Goal: Task Accomplishment & Management: Manage account settings

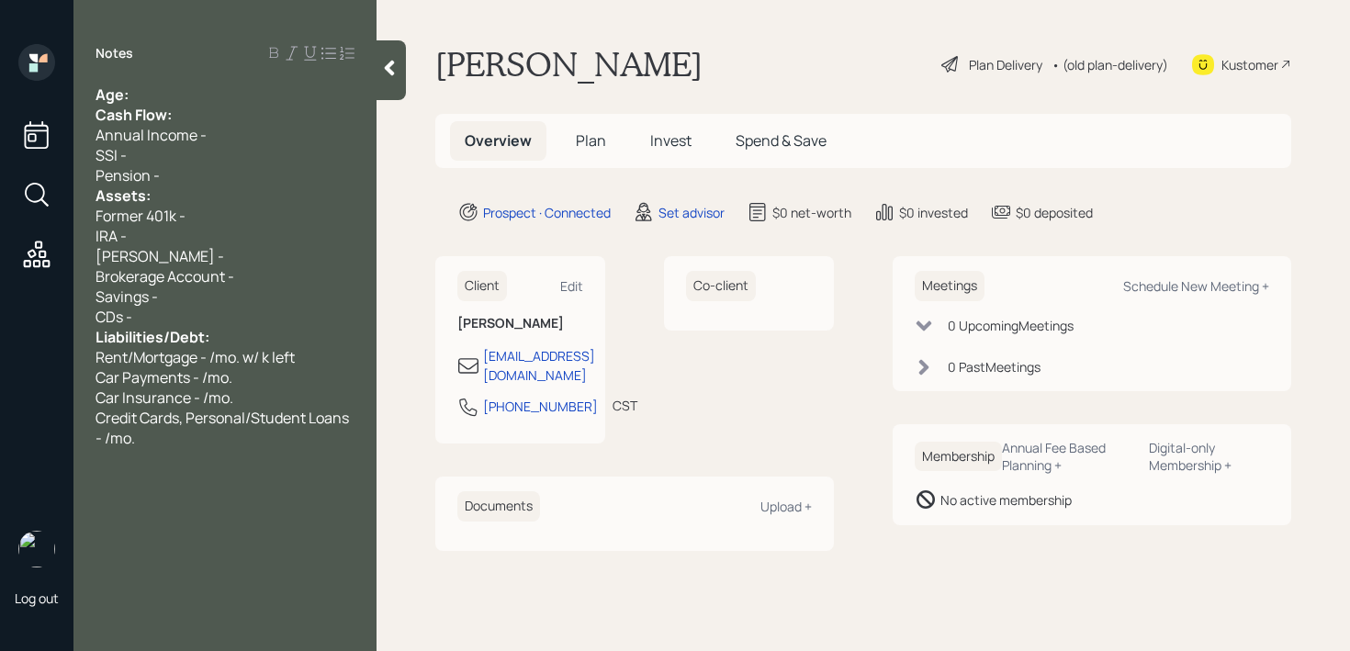
click at [254, 86] on div "Age:" at bounding box center [225, 95] width 259 height 20
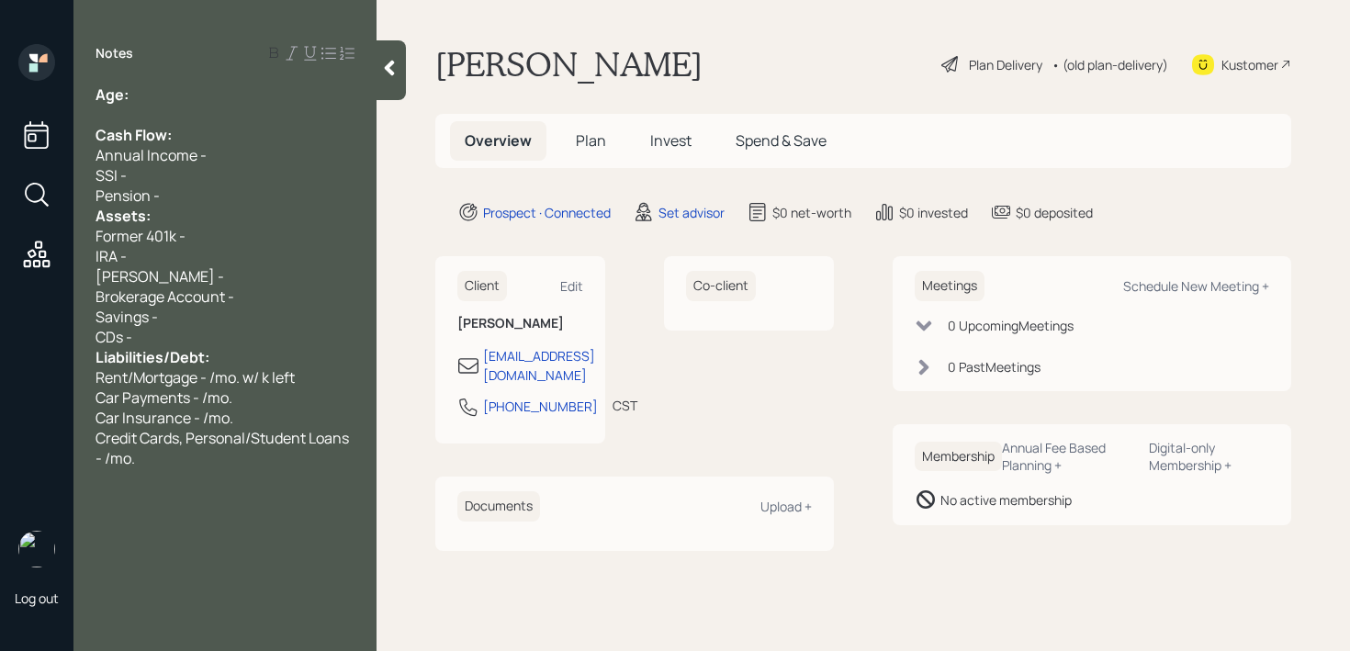
click at [210, 193] on div "Pension -" at bounding box center [225, 196] width 259 height 20
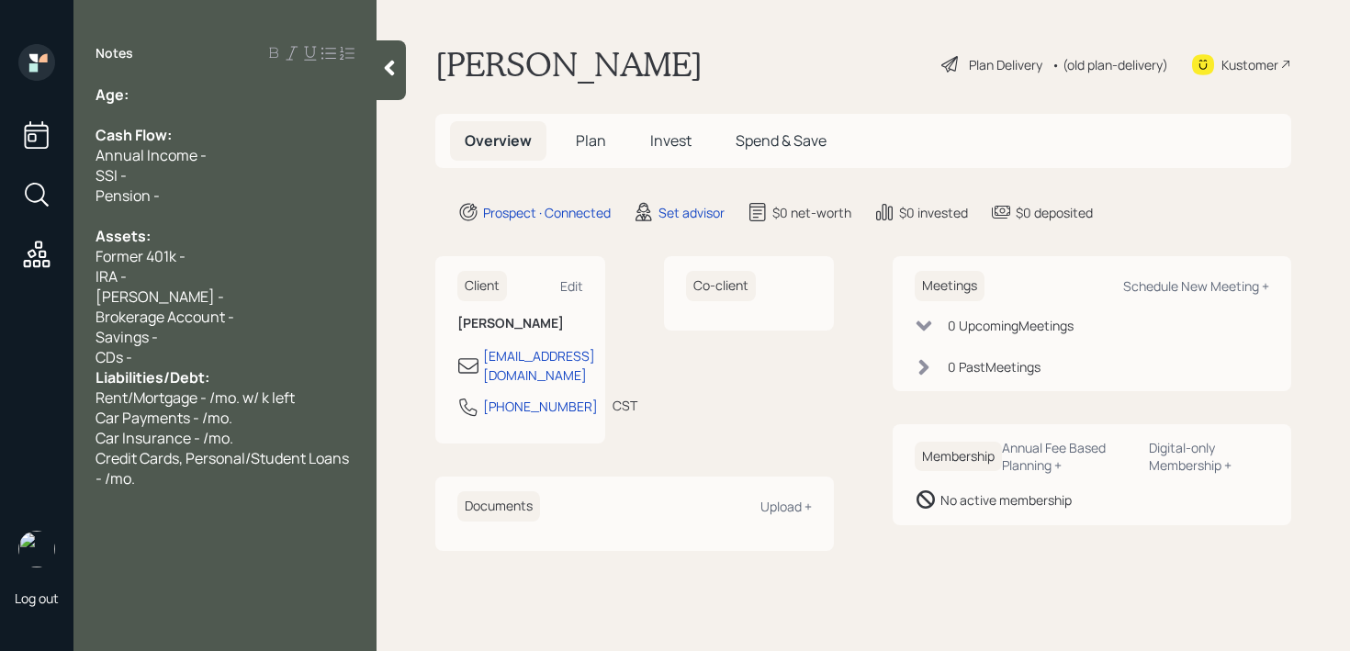
click at [192, 356] on div "CDs -" at bounding box center [225, 357] width 259 height 20
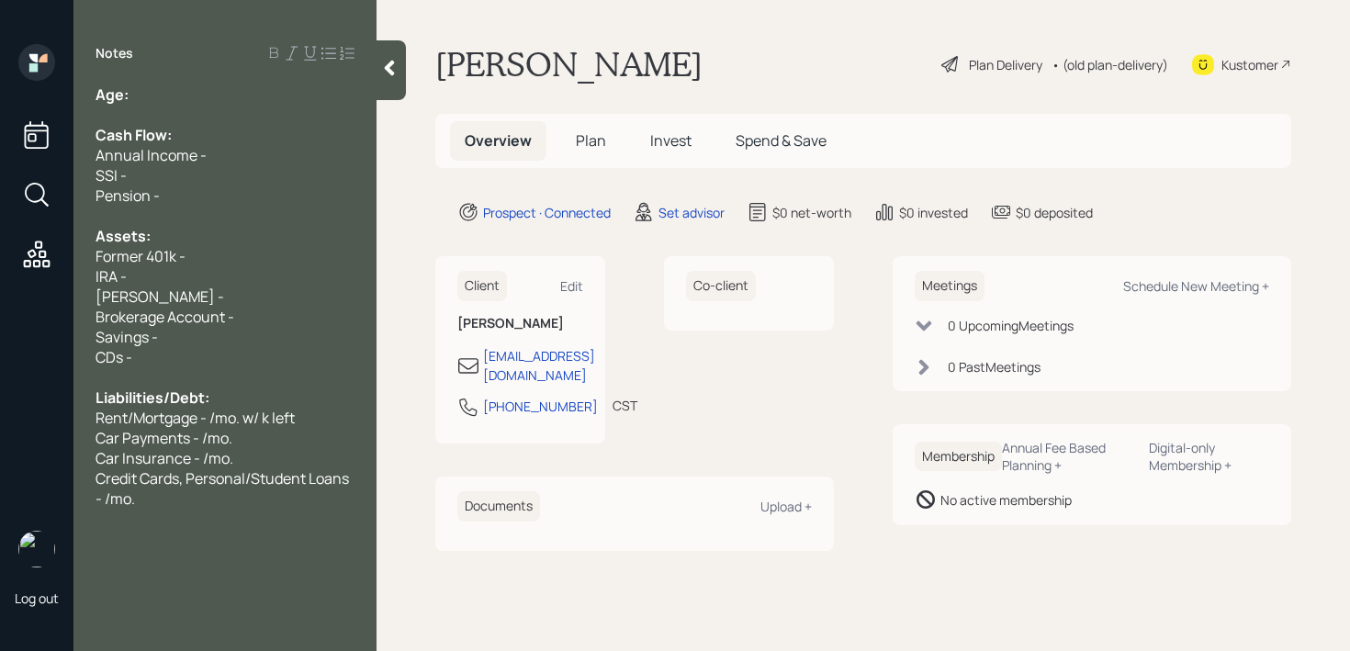
click at [259, 105] on div at bounding box center [225, 115] width 259 height 20
click at [218, 85] on div "Age:" at bounding box center [225, 95] width 259 height 20
drag, startPoint x: 181, startPoint y: 93, endPoint x: 130, endPoint y: 96, distance: 50.6
click at [130, 96] on div "Age: [DEMOGRAPHIC_DATA]" at bounding box center [225, 95] width 259 height 20
click at [305, 107] on div "Wants to retire [DATE]" at bounding box center [225, 115] width 259 height 20
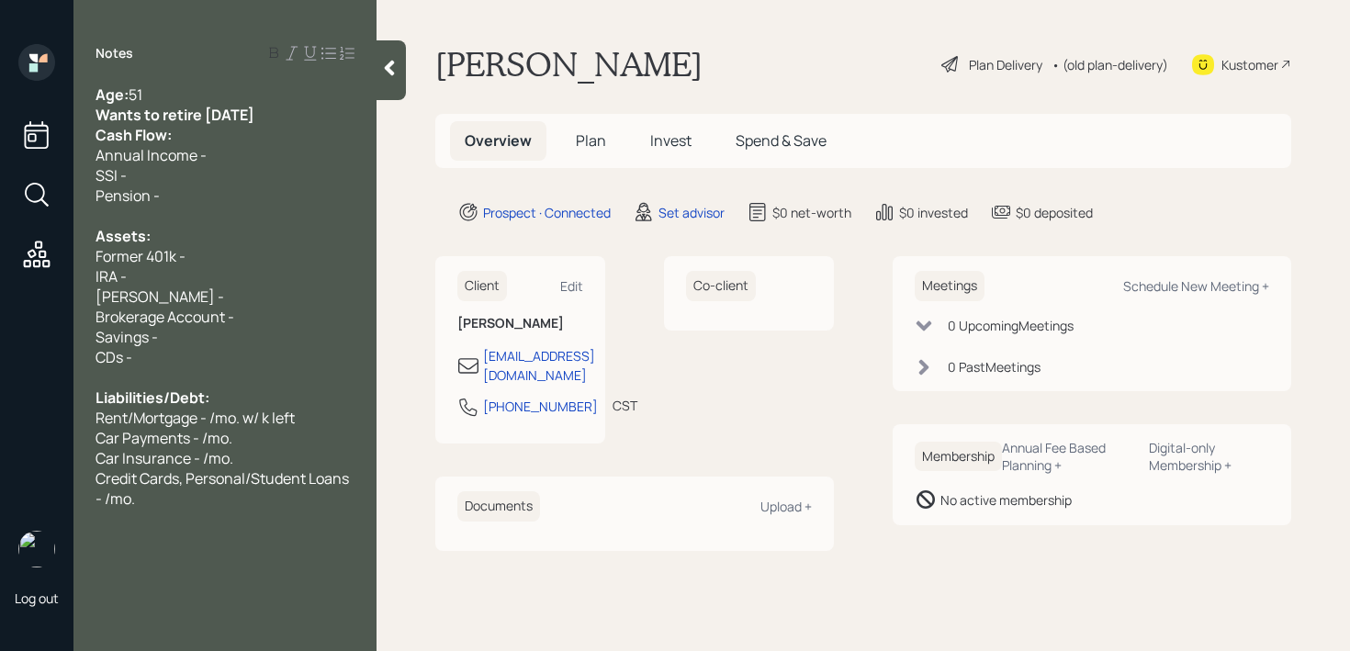
drag, startPoint x: 260, startPoint y: 112, endPoint x: 17, endPoint y: 112, distance: 243.4
click at [17, 112] on div "Log out Notes Age: [DEMOGRAPHIC_DATA] Wants to retire [DATE] Cash Flow: Annual …" at bounding box center [675, 325] width 1350 height 651
click at [317, 102] on div "Age: [DEMOGRAPHIC_DATA]" at bounding box center [225, 95] width 259 height 20
click at [317, 108] on div "Wants to retire [DATE]" at bounding box center [225, 115] width 259 height 20
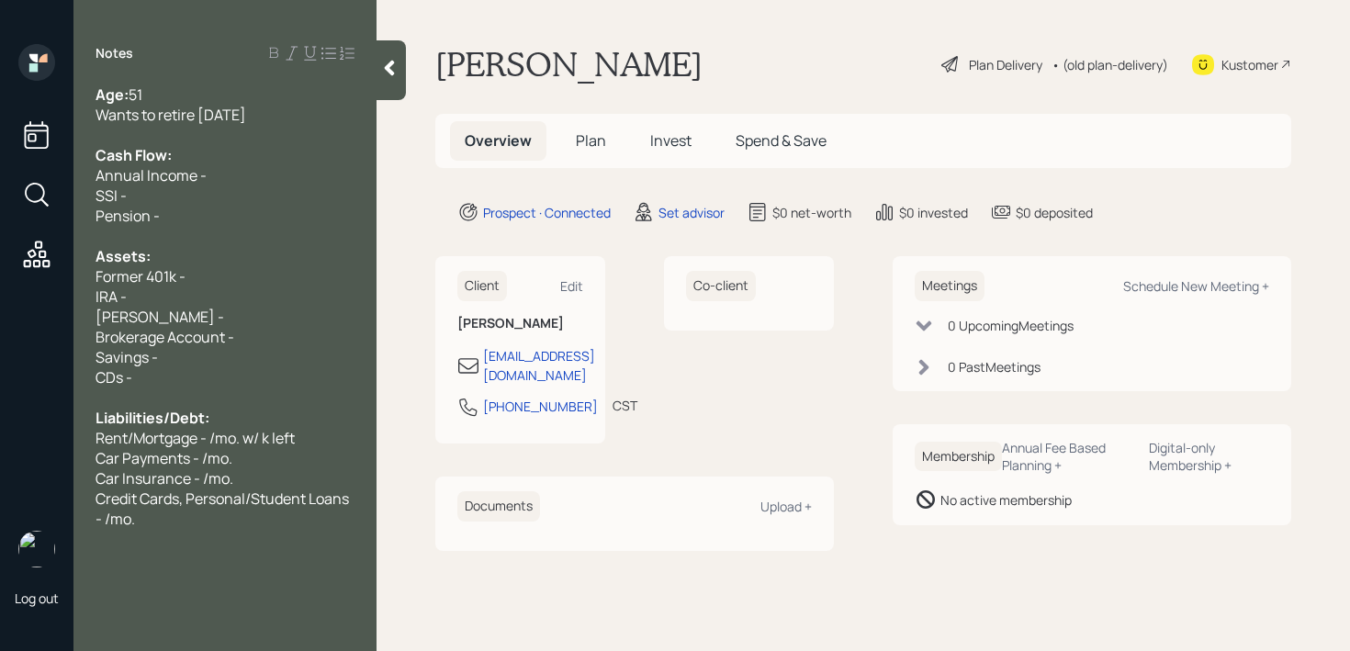
click at [288, 118] on div "Wants to retire [DATE]" at bounding box center [225, 115] width 259 height 20
click at [245, 150] on div "Cash Flow:" at bounding box center [225, 155] width 259 height 20
click at [307, 107] on div "Wants to retire [DATE]" at bounding box center [225, 115] width 259 height 20
click at [160, 113] on span "Wants to retire [DATE]" at bounding box center [171, 115] width 151 height 20
click at [204, 215] on div "Pension -" at bounding box center [225, 216] width 259 height 20
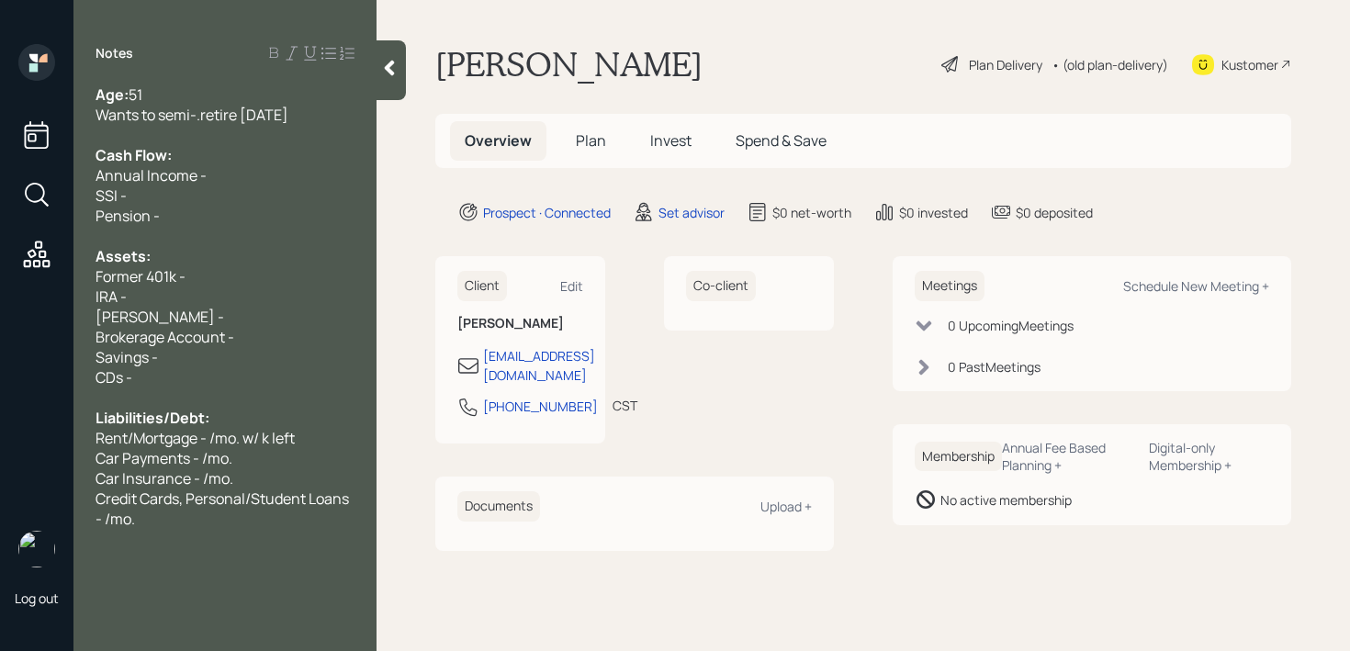
click at [203, 112] on span "Wants to semi-.retire [DATE]" at bounding box center [192, 115] width 193 height 20
click at [267, 139] on div at bounding box center [225, 135] width 259 height 20
click at [257, 175] on div "Annual Income -" at bounding box center [225, 175] width 259 height 20
click at [210, 193] on div "SSI -" at bounding box center [225, 196] width 259 height 20
click at [220, 175] on div "Annual Income -" at bounding box center [225, 175] width 259 height 20
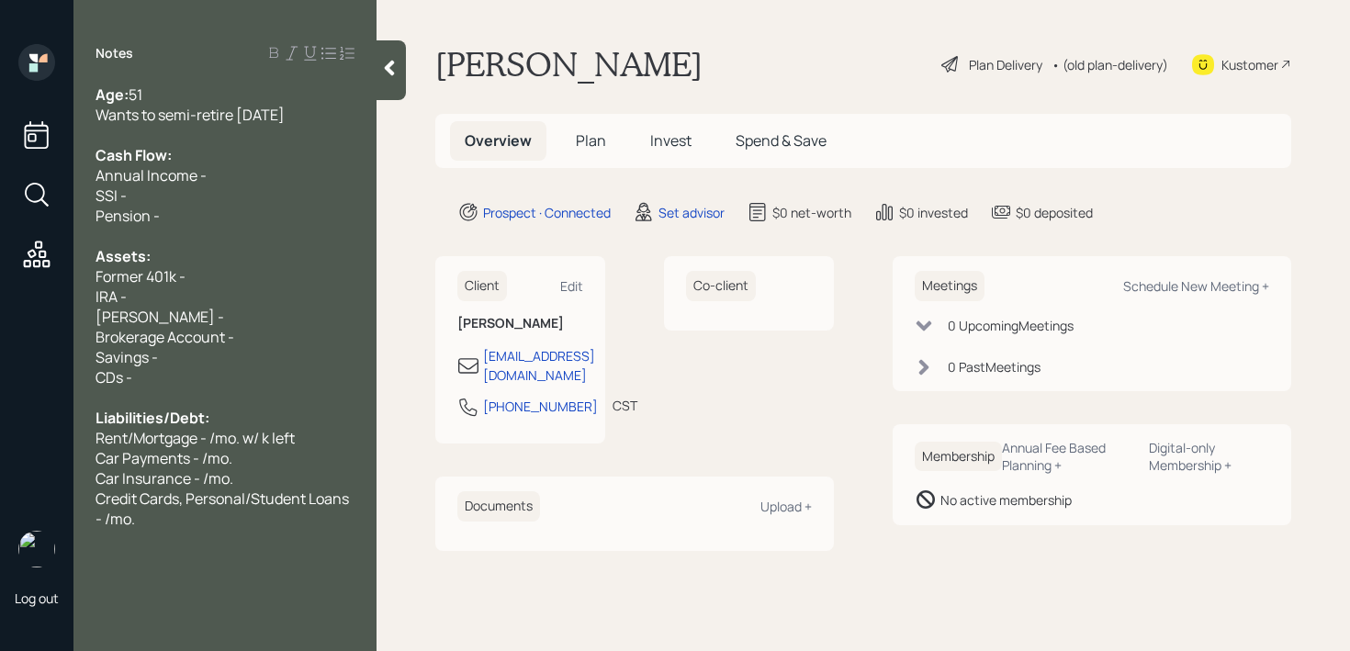
click at [214, 189] on div "SSI -" at bounding box center [225, 196] width 259 height 20
drag, startPoint x: 214, startPoint y: 201, endPoint x: 84, endPoint y: 203, distance: 130.5
click at [84, 203] on div "Age: [DEMOGRAPHIC_DATA] Wants to semi-retire [DATE] Cash Flow: Annual Income - …" at bounding box center [224, 307] width 303 height 445
click at [155, 218] on span "Pension -" at bounding box center [128, 216] width 64 height 20
drag, startPoint x: 167, startPoint y: 218, endPoint x: 83, endPoint y: 201, distance: 86.1
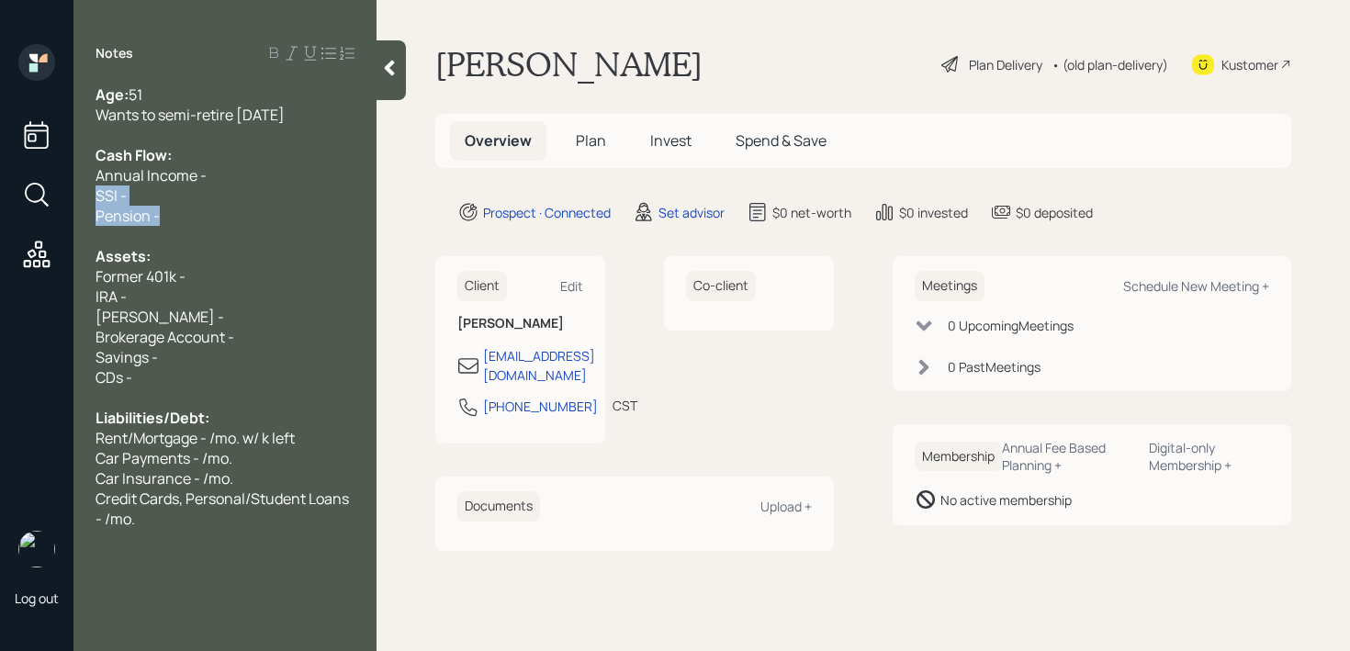
click at [83, 201] on div "Age: [DEMOGRAPHIC_DATA] Wants to semi-retire [DATE] Cash Flow: Annual Income - …" at bounding box center [224, 307] width 303 height 445
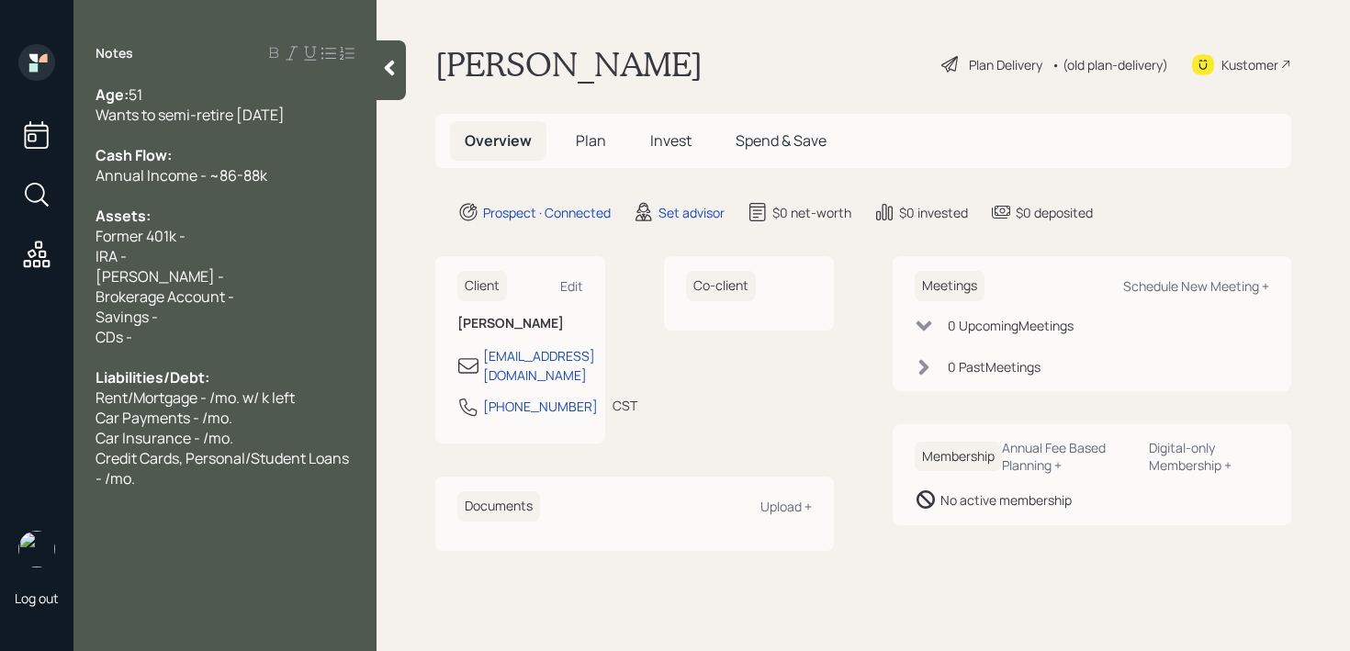
click at [192, 275] on div "[PERSON_NAME] -" at bounding box center [225, 276] width 259 height 20
drag, startPoint x: 146, startPoint y: 265, endPoint x: 81, endPoint y: 263, distance: 65.3
click at [81, 263] on div "Age: [DEMOGRAPHIC_DATA] Wants to semi-retire [DATE] Cash Flow: Annual Income - …" at bounding box center [224, 287] width 303 height 404
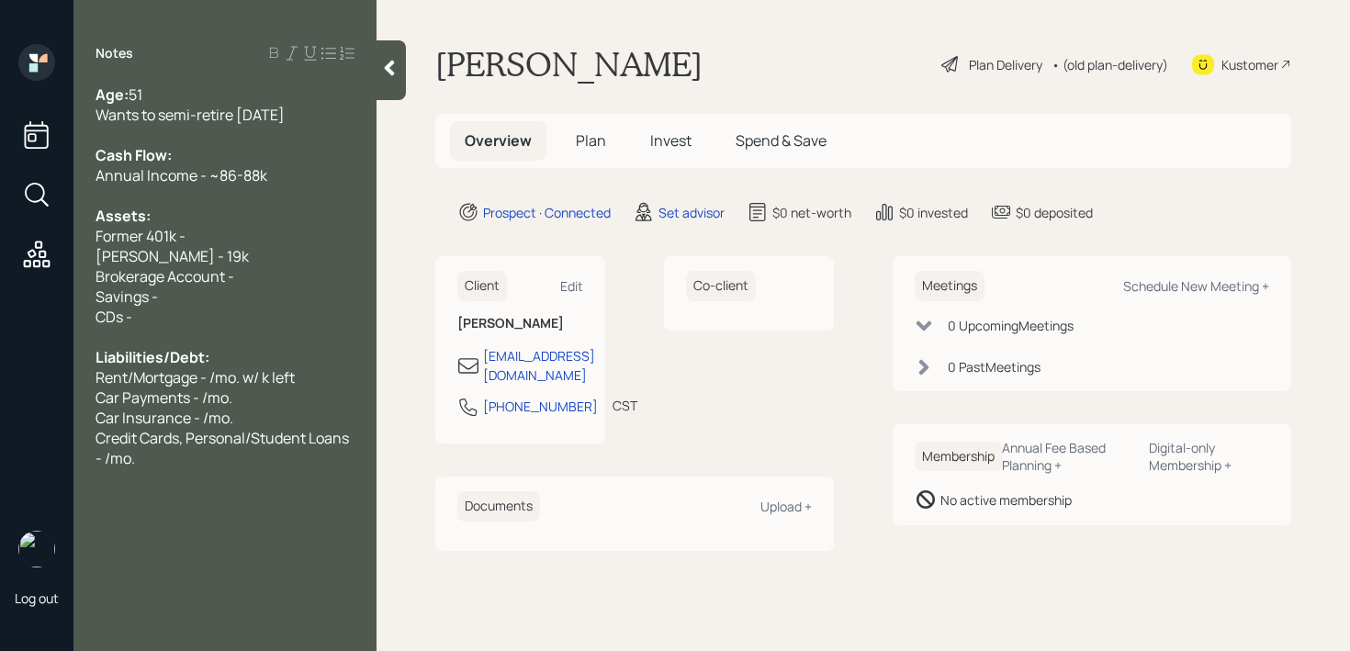
click at [200, 305] on div "Savings -" at bounding box center [225, 297] width 259 height 20
click at [181, 252] on span "[PERSON_NAME] - 19k" at bounding box center [172, 256] width 153 height 20
click at [207, 247] on div "[PERSON_NAME] - 19k" at bounding box center [225, 256] width 259 height 20
click at [215, 291] on div "Savings -" at bounding box center [225, 297] width 259 height 20
drag, startPoint x: 247, startPoint y: 282, endPoint x: 26, endPoint y: 288, distance: 221.5
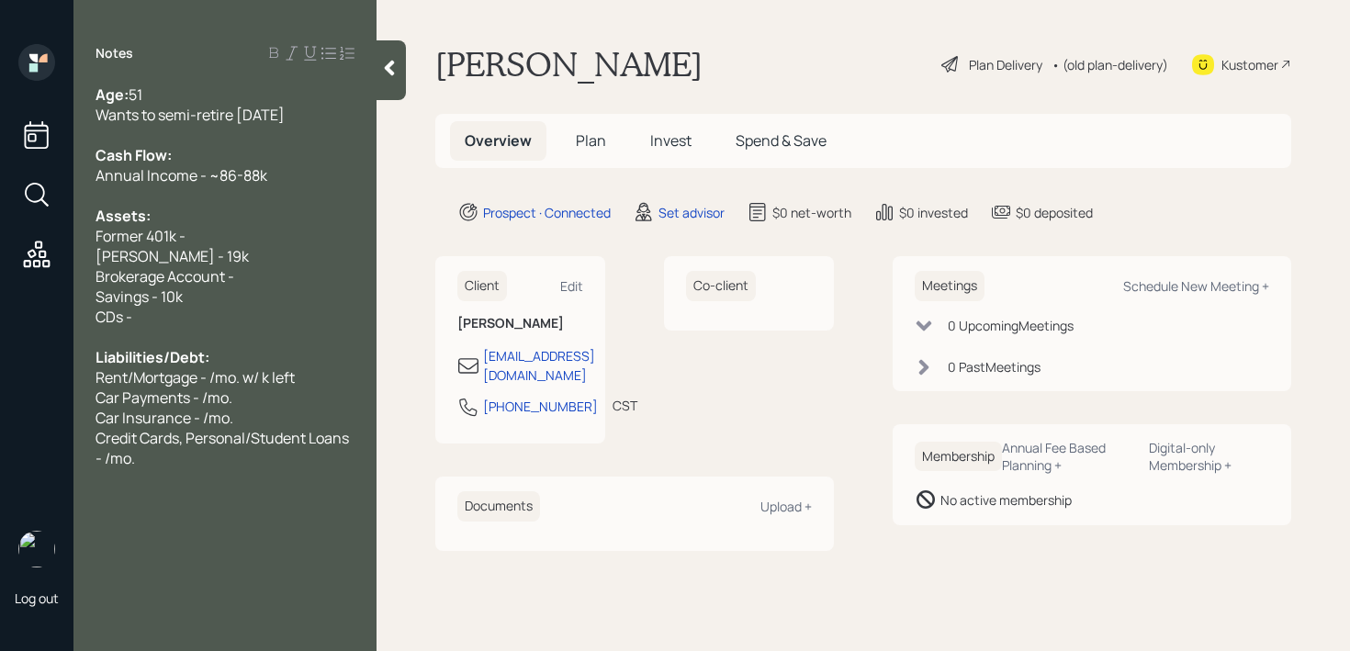
click at [26, 288] on div "Log out Notes Age: [DEMOGRAPHIC_DATA] Wants to semi-retire [DATE] Cash Flow: An…" at bounding box center [675, 325] width 1350 height 651
drag, startPoint x: 245, startPoint y: 277, endPoint x: 0, endPoint y: 281, distance: 245.3
click at [0, 281] on div "Log out Notes Age: [DEMOGRAPHIC_DATA] Wants to semi-retire [DATE] Cash Flow: An…" at bounding box center [675, 325] width 1350 height 651
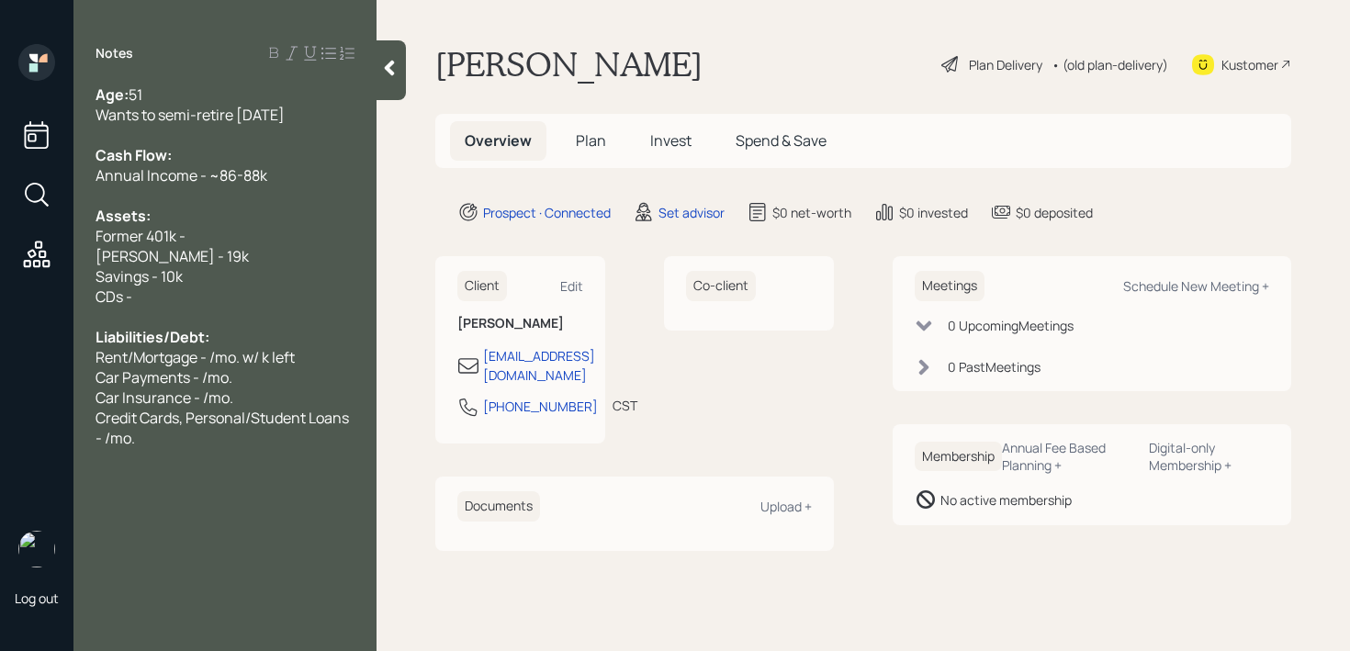
click at [263, 329] on div "Liabilities/Debt:" at bounding box center [225, 337] width 259 height 20
click at [277, 297] on div "CDs -" at bounding box center [225, 297] width 259 height 20
click at [277, 287] on div "CDs -" at bounding box center [225, 297] width 259 height 20
drag, startPoint x: 259, startPoint y: 238, endPoint x: 0, endPoint y: 238, distance: 259.1
click at [0, 238] on div "Log out Notes Age: [DEMOGRAPHIC_DATA] Wants to semi-retire [DATE] Cash Flow: An…" at bounding box center [675, 325] width 1350 height 651
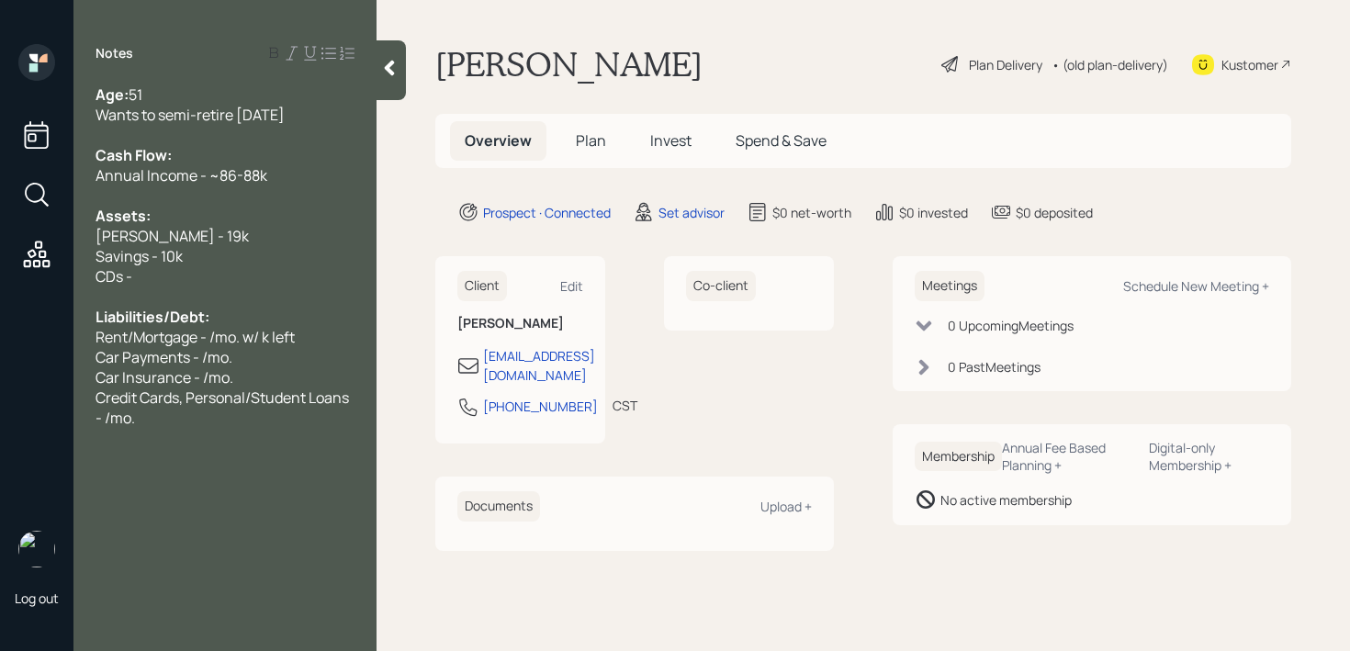
click at [159, 279] on div "CDs -" at bounding box center [225, 276] width 259 height 20
drag, startPoint x: 171, startPoint y: 279, endPoint x: 0, endPoint y: 274, distance: 171.0
click at [0, 278] on div "Log out Notes Age: [DEMOGRAPHIC_DATA] Wants to semi-retire [DATE] Cash Flow: An…" at bounding box center [675, 325] width 1350 height 651
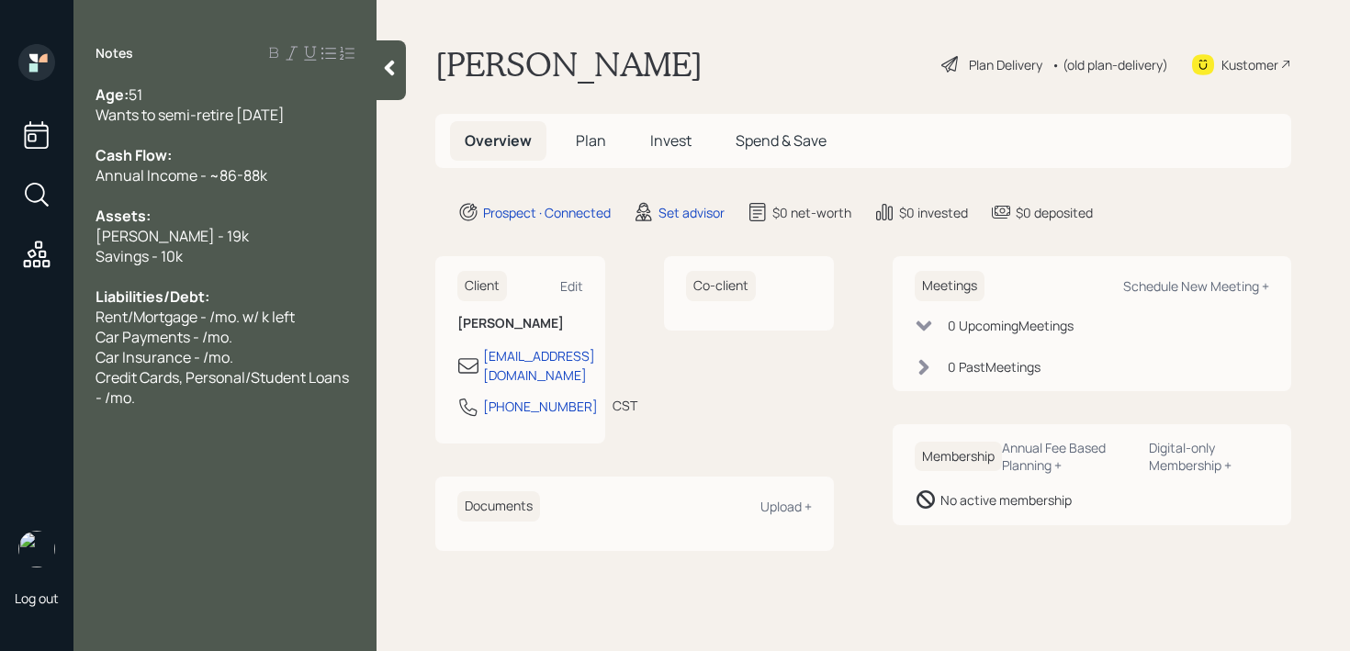
click at [198, 365] on span "Car Insurance - /mo." at bounding box center [165, 357] width 138 height 20
click at [141, 312] on span "Rent/Mortgage - /mo. w/ k left" at bounding box center [195, 317] width 199 height 20
drag, startPoint x: 135, startPoint y: 319, endPoint x: 51, endPoint y: 319, distance: 84.5
click at [51, 319] on div "Log out Notes Age: [DEMOGRAPHIC_DATA] Wants to semi-retire [DATE] Cash Flow: An…" at bounding box center [675, 325] width 1350 height 651
click at [311, 359] on div "Car Insurance - /mo." at bounding box center [225, 357] width 259 height 20
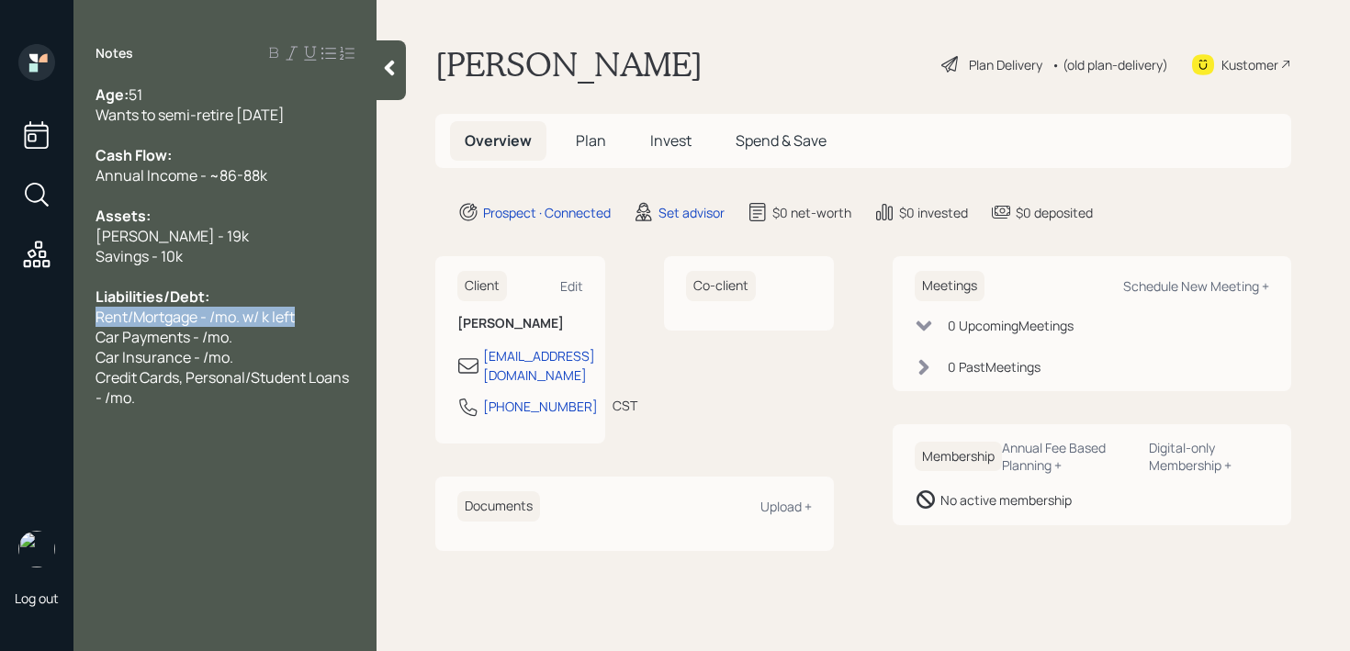
drag, startPoint x: 324, startPoint y: 317, endPoint x: 0, endPoint y: 327, distance: 324.4
click at [0, 327] on div "Log out Notes Age: [DEMOGRAPHIC_DATA] Wants to semi-retire [DATE] Cash Flow: An…" at bounding box center [675, 325] width 1350 height 651
click at [213, 311] on span "Rent/Mortgage - /mo. w/ k left" at bounding box center [195, 317] width 199 height 20
drag, startPoint x: 138, startPoint y: 314, endPoint x: 54, endPoint y: 314, distance: 83.6
click at [54, 314] on div "Log out Notes Age: [DEMOGRAPHIC_DATA] Wants to semi-retire [DATE] Cash Flow: An…" at bounding box center [675, 325] width 1350 height 651
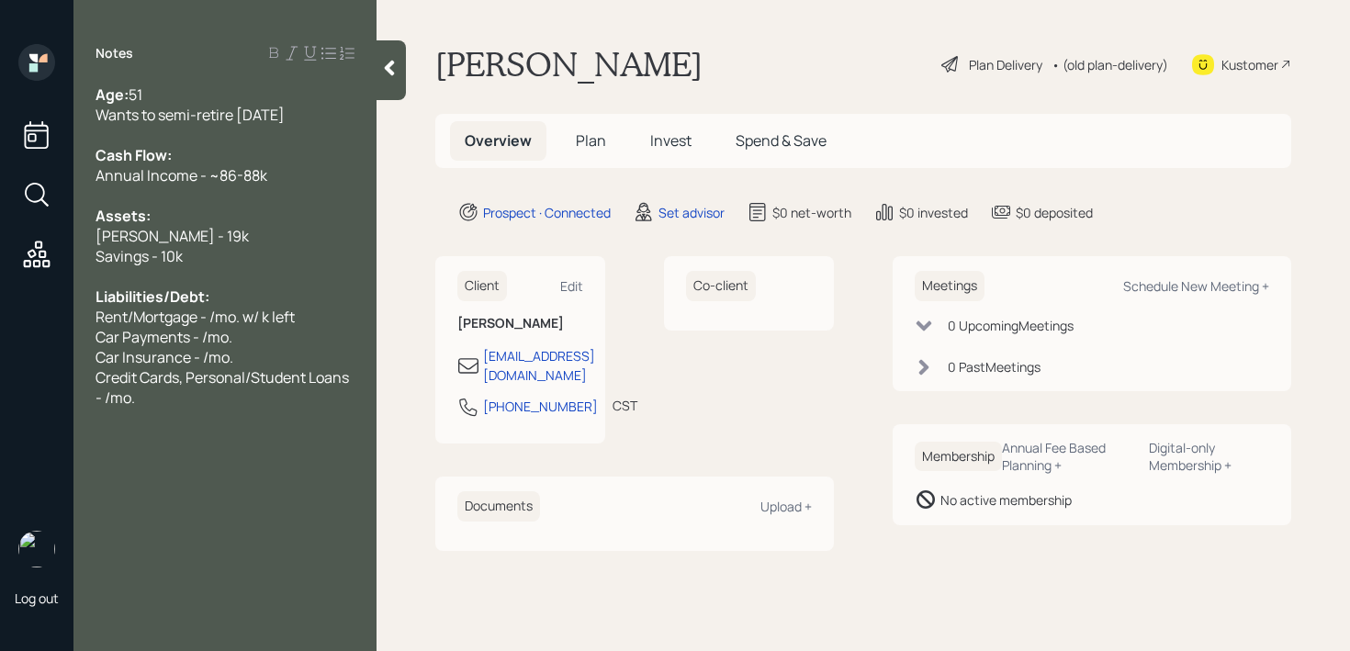
click at [90, 302] on div "Age: [DEMOGRAPHIC_DATA] Wants to semi-retire [DATE] Cash Flow: Annual Income - …" at bounding box center [224, 246] width 303 height 323
drag, startPoint x: 312, startPoint y: 318, endPoint x: 0, endPoint y: 318, distance: 312.3
click at [0, 318] on div "Log out Notes Age: [DEMOGRAPHIC_DATA] Wants to semi-retire [DATE] Cash Flow: An…" at bounding box center [675, 325] width 1350 height 651
click at [241, 315] on span "Property Taxes - /mo." at bounding box center [172, 317] width 152 height 20
drag, startPoint x: 214, startPoint y: 322, endPoint x: 339, endPoint y: 258, distance: 140.5
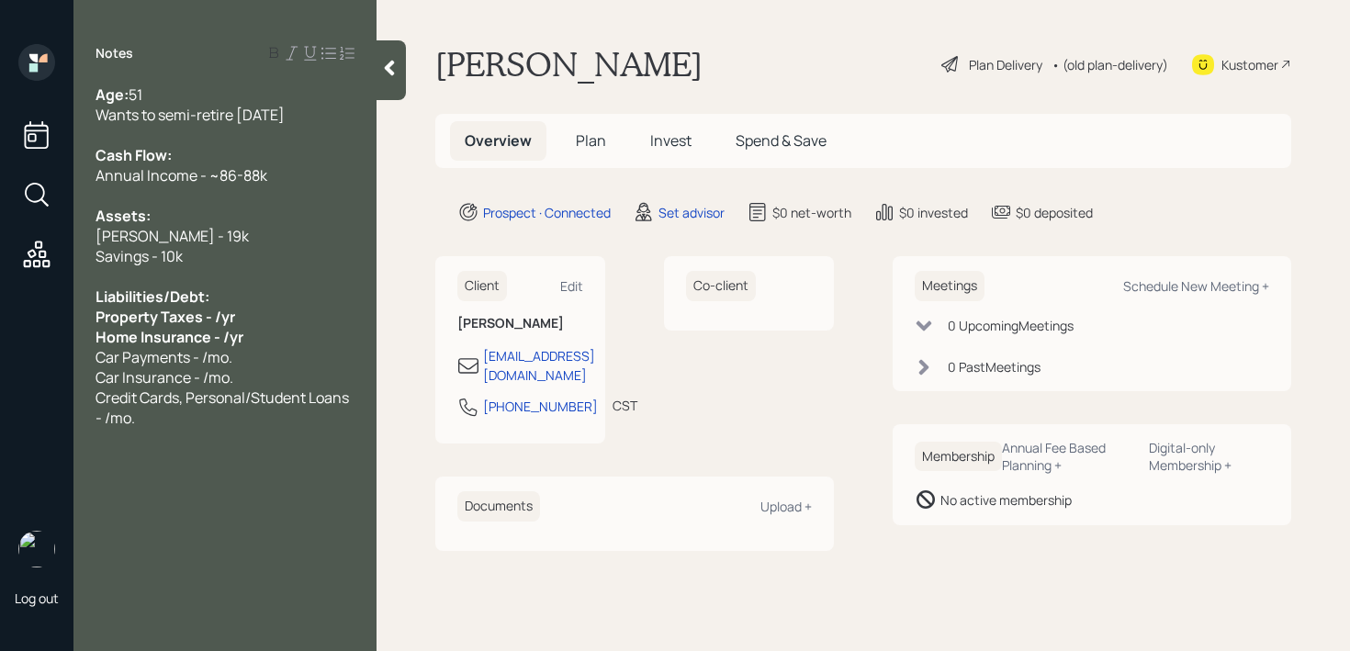
click at [218, 322] on span "Property Taxes - /yr" at bounding box center [166, 317] width 140 height 20
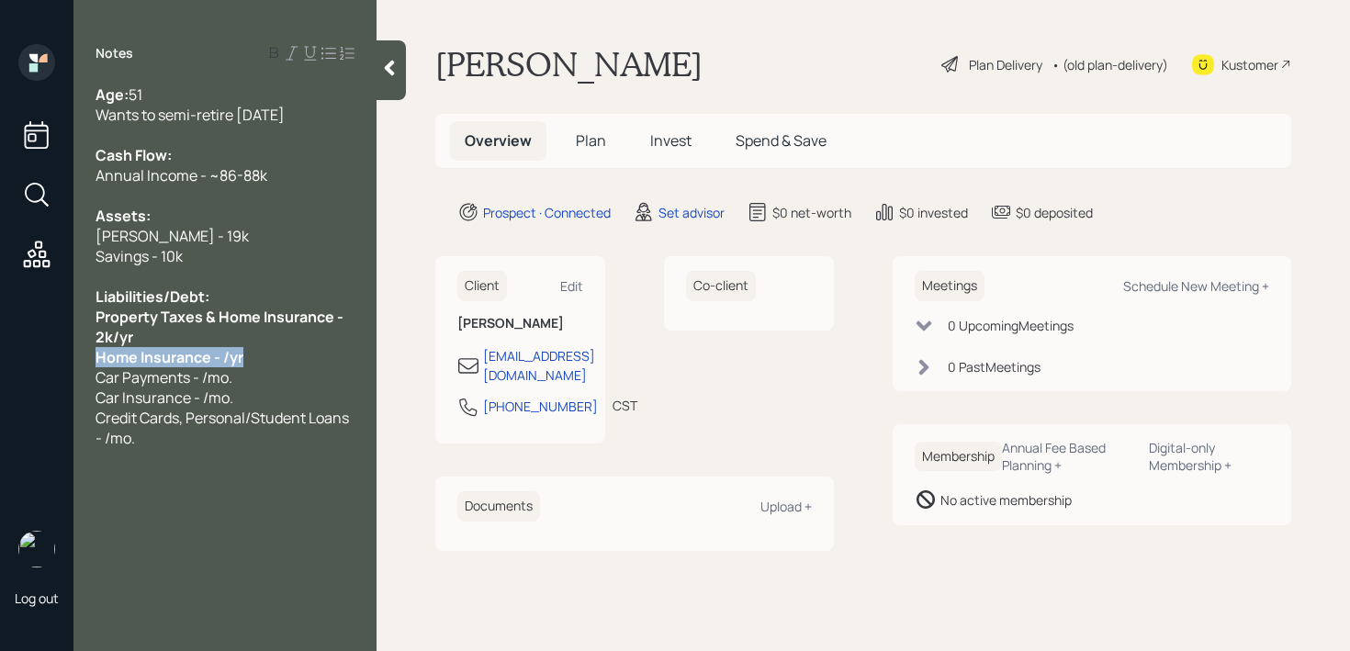
drag, startPoint x: 290, startPoint y: 348, endPoint x: 0, endPoint y: 350, distance: 290.3
click at [0, 350] on div "Log out Notes Age: [DEMOGRAPHIC_DATA] Wants to semi-retire [DATE] Cash Flow: An…" at bounding box center [675, 325] width 1350 height 651
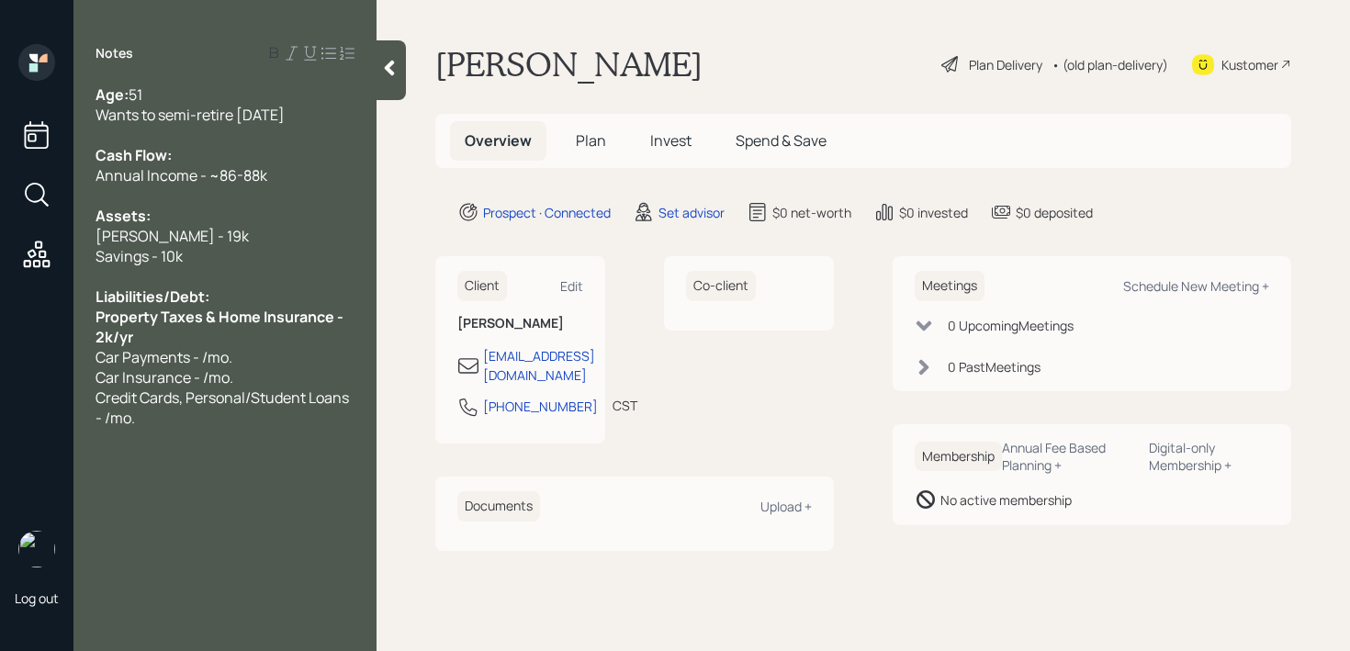
click at [239, 414] on div "Credit Cards, Personal/Student Loans - /mo." at bounding box center [225, 408] width 259 height 40
drag, startPoint x: 270, startPoint y: 359, endPoint x: 0, endPoint y: 363, distance: 270.1
click at [0, 363] on div "Log out Notes Age: [DEMOGRAPHIC_DATA] Wants to semi-retire [DATE] Cash Flow: An…" at bounding box center [675, 325] width 1350 height 651
click at [179, 403] on div "Credit Cards, Personal/Student Loans - /mo." at bounding box center [225, 387] width 259 height 40
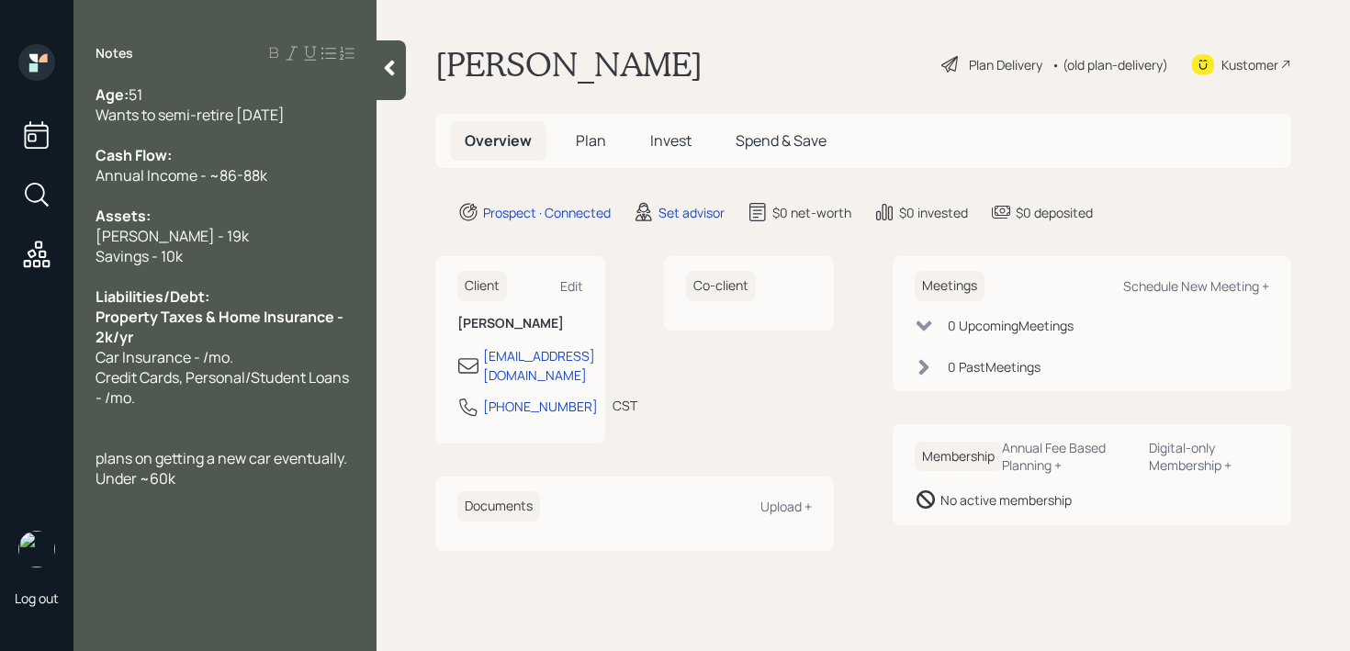
click at [156, 482] on span "plans on getting a new car eventually. Under ~60k" at bounding box center [223, 468] width 254 height 40
click at [156, 390] on div "Credit Cards, Personal/Student Loans - /mo." at bounding box center [225, 387] width 259 height 40
drag, startPoint x: 259, startPoint y: 356, endPoint x: 50, endPoint y: 356, distance: 209.5
click at [66, 356] on div "Log out Notes Age: [DEMOGRAPHIC_DATA] Wants to semi-retire [DATE] Cash Flow: An…" at bounding box center [675, 325] width 1350 height 651
click at [203, 359] on span "Car Insurance - /mo." at bounding box center [165, 357] width 138 height 20
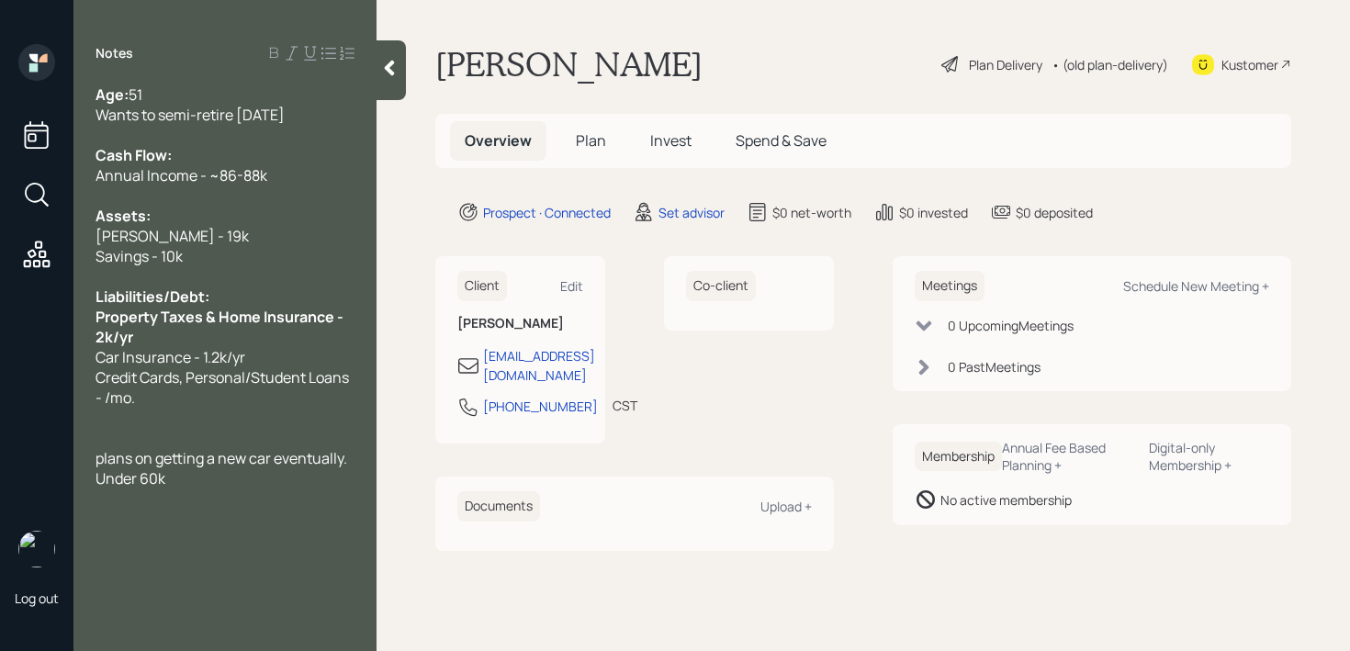
click at [323, 119] on div "Wants to semi-retire [DATE]" at bounding box center [225, 115] width 259 height 20
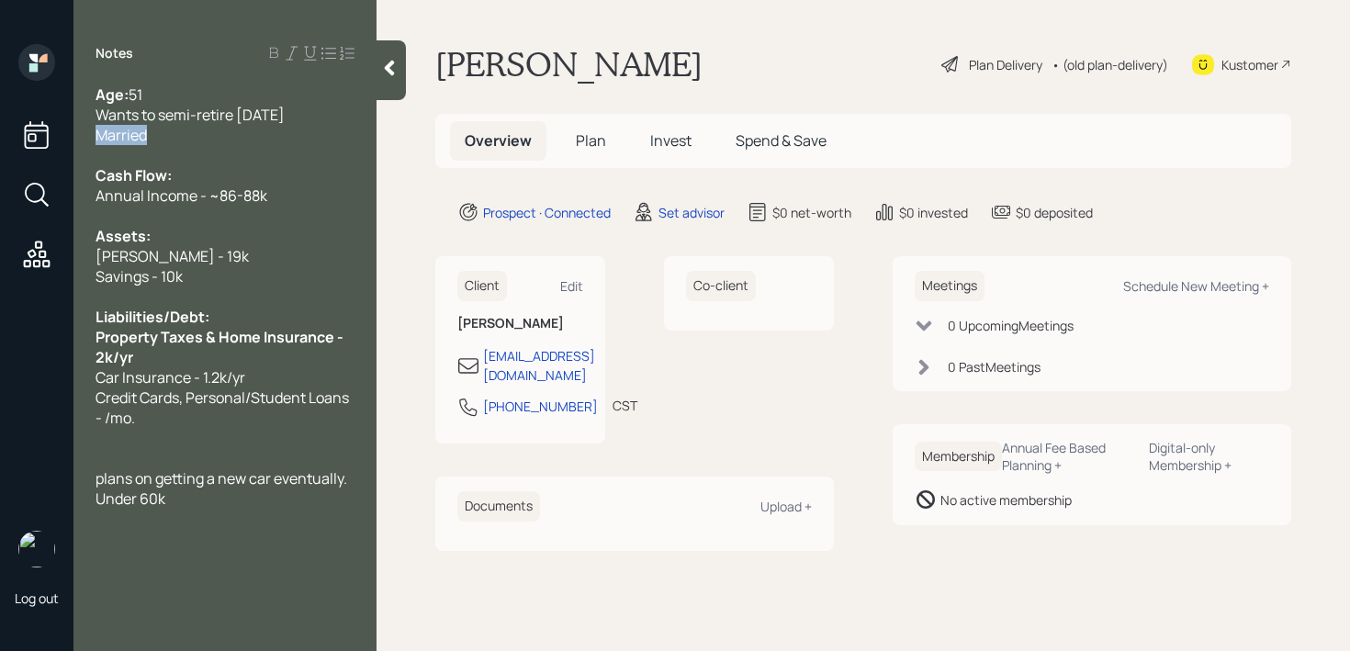
drag, startPoint x: 193, startPoint y: 134, endPoint x: 20, endPoint y: 134, distance: 172.7
click at [20, 134] on div "Log out Notes Age: [DEMOGRAPHIC_DATA] Wants to semi-retire [DATE] Married Cash …" at bounding box center [675, 325] width 1350 height 651
copy span "Married"
click at [168, 96] on div "Age: [DEMOGRAPHIC_DATA]" at bounding box center [225, 95] width 259 height 20
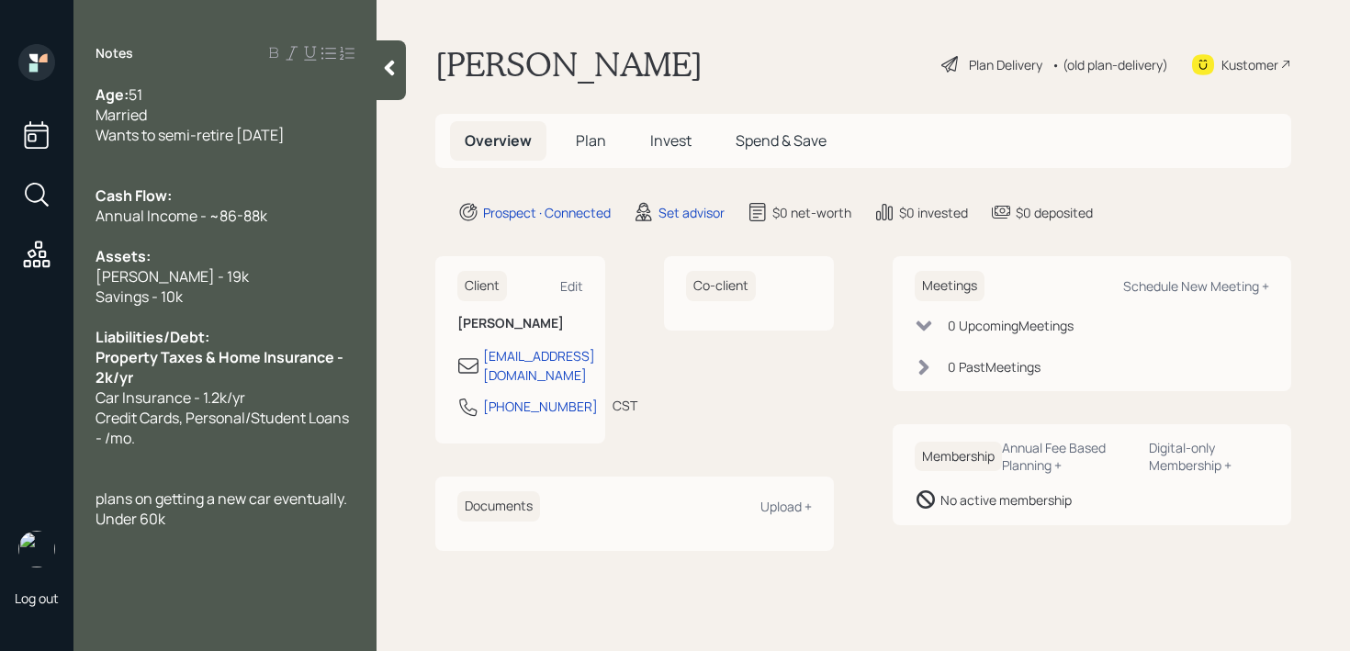
click at [129, 186] on span "Cash Flow:" at bounding box center [134, 196] width 76 height 20
click at [125, 171] on div at bounding box center [225, 175] width 259 height 20
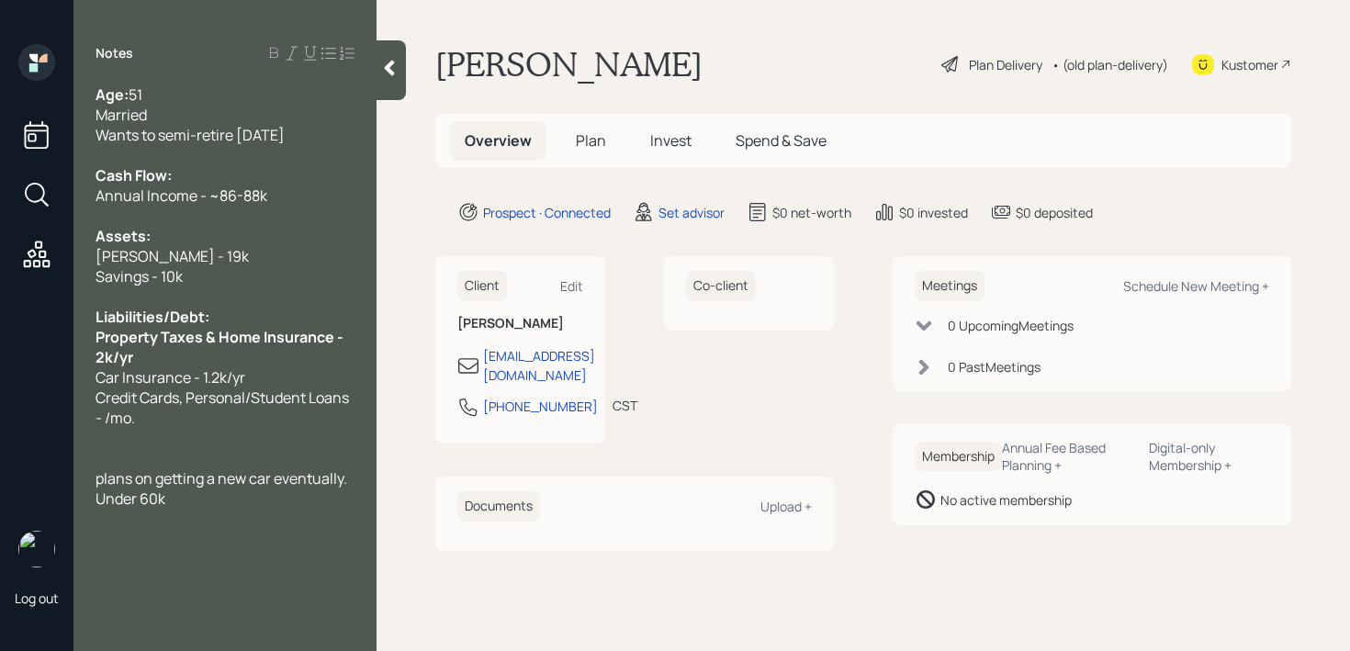
click at [128, 334] on span "Property Taxes & Home Insurance - 2k/yr" at bounding box center [221, 347] width 251 height 40
click at [161, 432] on div at bounding box center [225, 438] width 259 height 20
click at [179, 420] on div "Credit Cards, Personal/Student Loans - /mo." at bounding box center [225, 408] width 259 height 40
drag, startPoint x: 174, startPoint y: 411, endPoint x: 144, endPoint y: 410, distance: 29.4
click at [144, 410] on div "Credit Cards, Personal/Student Loans - /mo." at bounding box center [225, 408] width 259 height 40
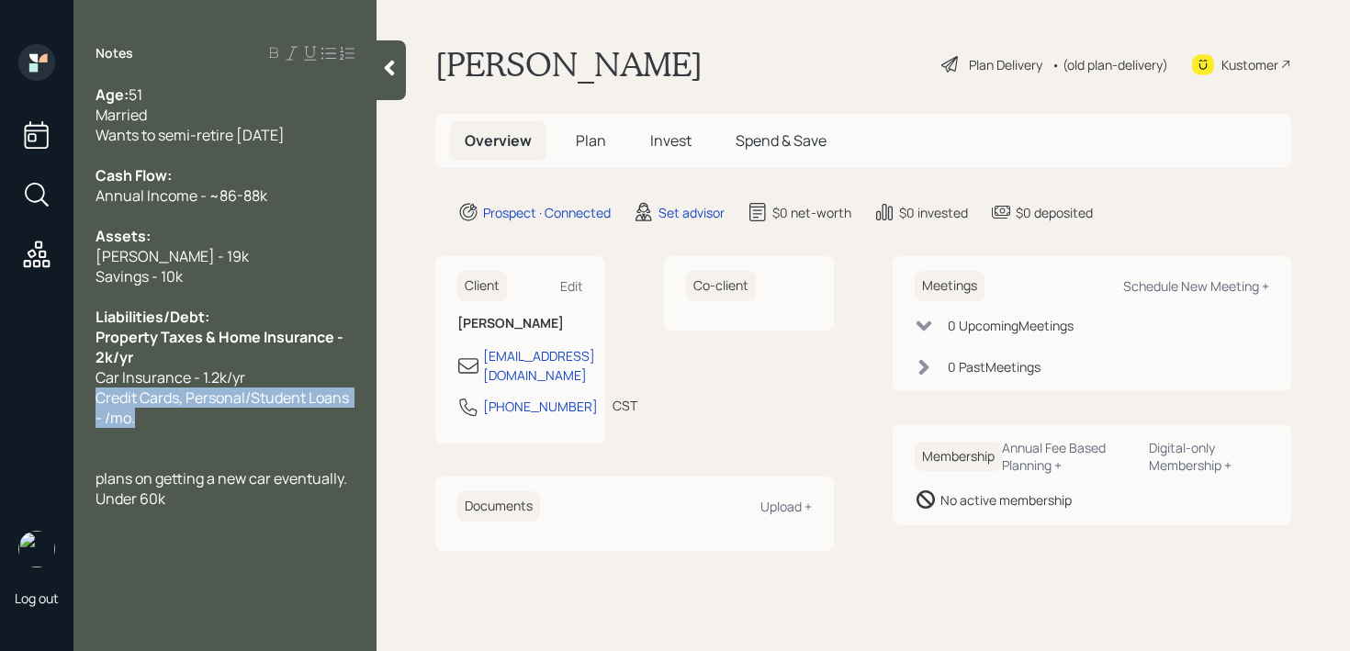
drag, startPoint x: 157, startPoint y: 415, endPoint x: 85, endPoint y: 400, distance: 73.3
click at [85, 400] on div "Age: [DEMOGRAPHIC_DATA] Married Wants to semi-retire [DATE] Cash Flow: Annual I…" at bounding box center [224, 297] width 303 height 424
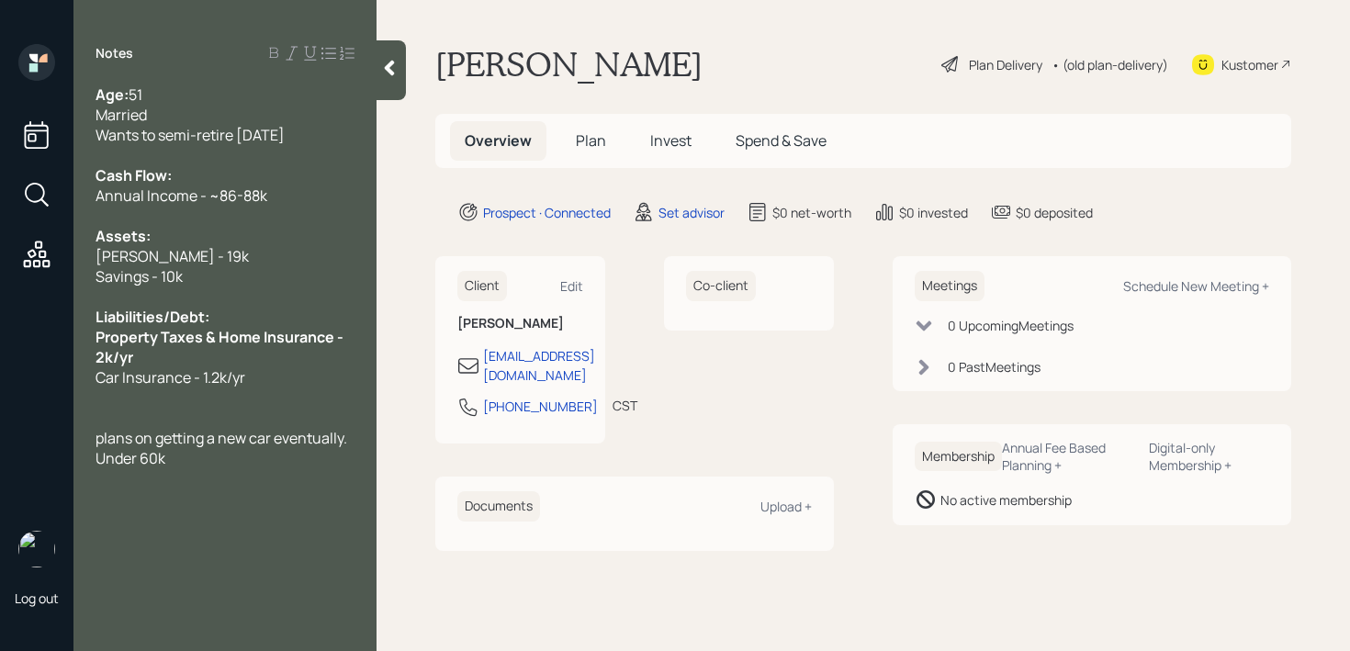
click at [299, 458] on div "plans on getting a new car eventually. Under 60k" at bounding box center [225, 448] width 259 height 40
click at [294, 458] on div "plans on getting a new car eventually. Under 60k" at bounding box center [225, 448] width 259 height 40
click at [106, 439] on span "plans on getting a new car eventually. Under 60k" at bounding box center [223, 448] width 254 height 40
click at [200, 401] on div at bounding box center [225, 398] width 259 height 20
click at [211, 439] on div "Plans on getting a new car eventually. Under 60k" at bounding box center [225, 428] width 259 height 40
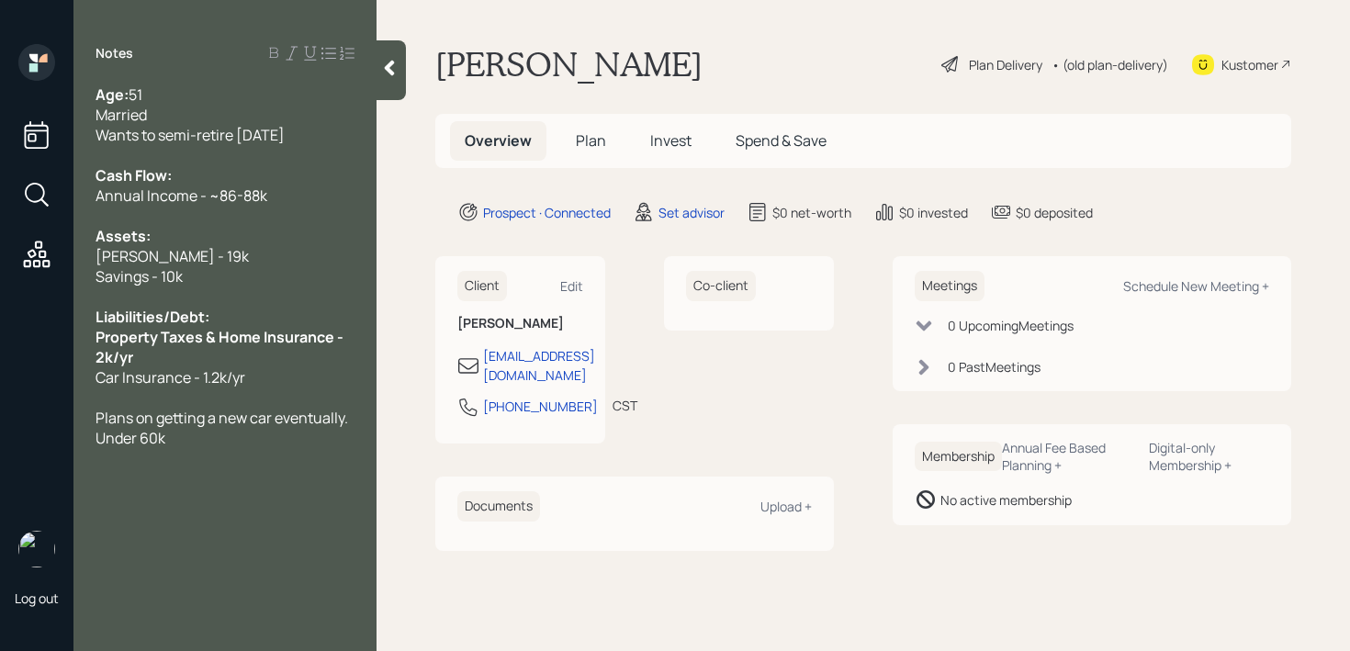
click at [401, 76] on div at bounding box center [391, 70] width 29 height 60
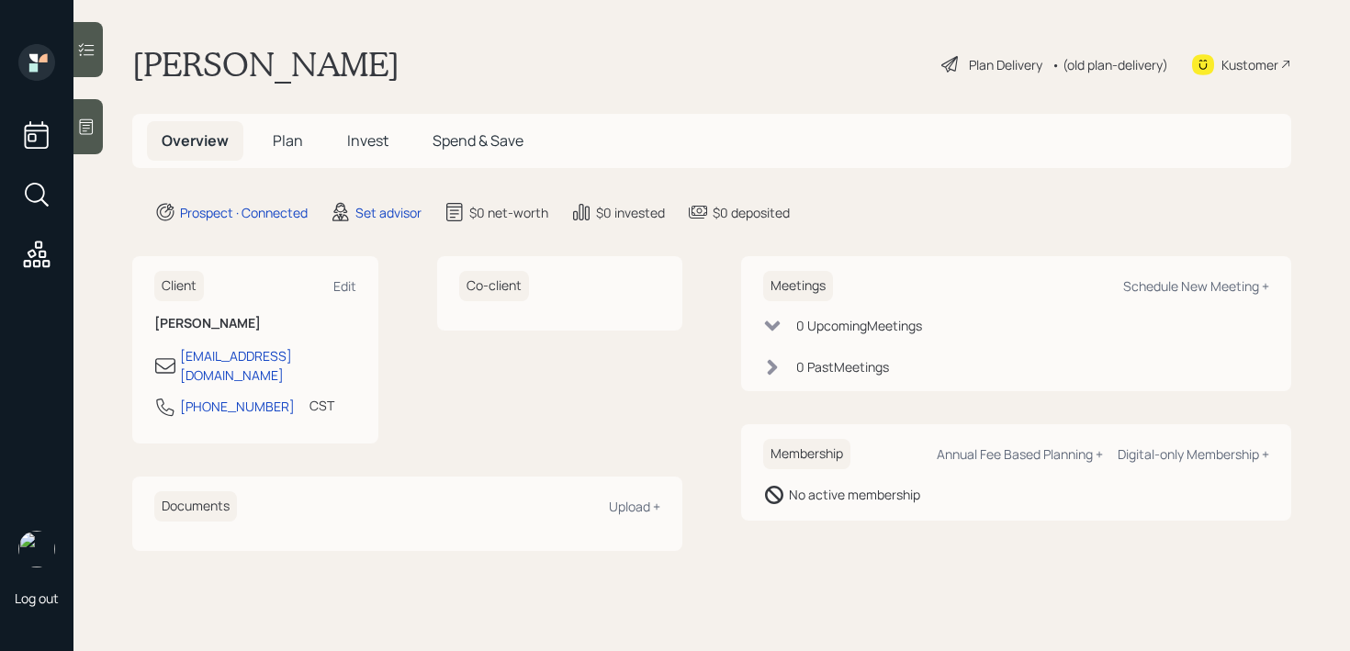
click at [684, 86] on main "[PERSON_NAME] Plan Delivery • (old plan-delivery) Kustomer Overview Plan Invest…" at bounding box center [711, 325] width 1277 height 651
click at [86, 118] on icon at bounding box center [86, 127] width 18 height 18
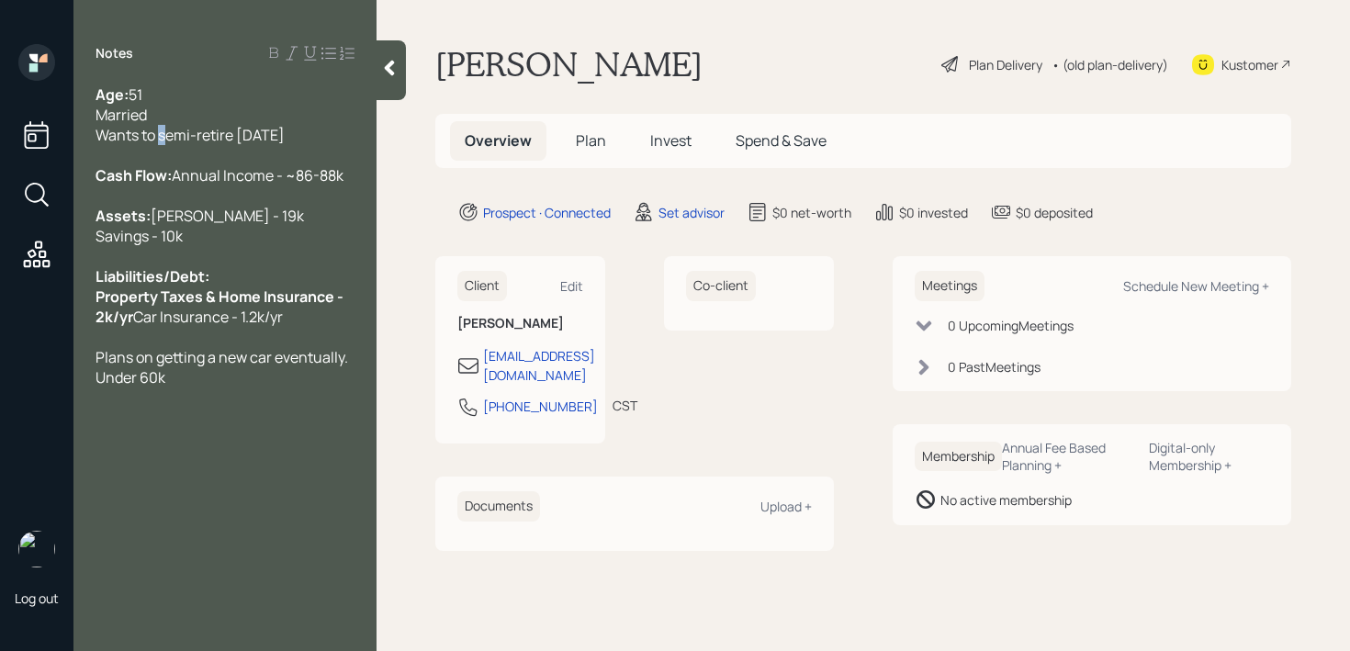
click at [158, 136] on span "51 Married Wants to semi-retire [DATE]" at bounding box center [190, 115] width 189 height 61
click at [260, 186] on span "Annual Income - ~86-88k" at bounding box center [258, 175] width 172 height 20
click at [296, 186] on div "Cash Flow: Annual Income - ~86-88k" at bounding box center [225, 175] width 259 height 20
click at [392, 52] on div at bounding box center [391, 70] width 29 height 60
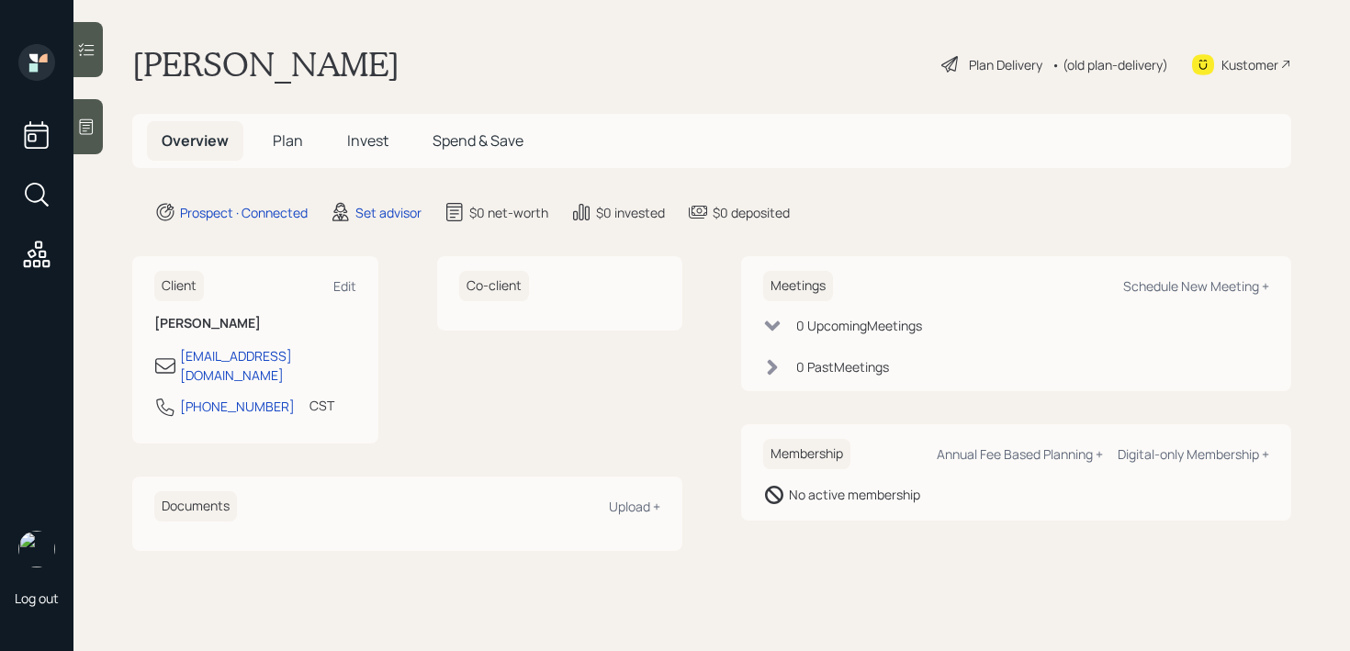
click at [649, 16] on main "[PERSON_NAME] Plan Delivery • (old plan-delivery) Kustomer Overview Plan Invest…" at bounding box center [711, 325] width 1277 height 651
click at [1232, 283] on div "Schedule New Meeting +" at bounding box center [1197, 285] width 146 height 17
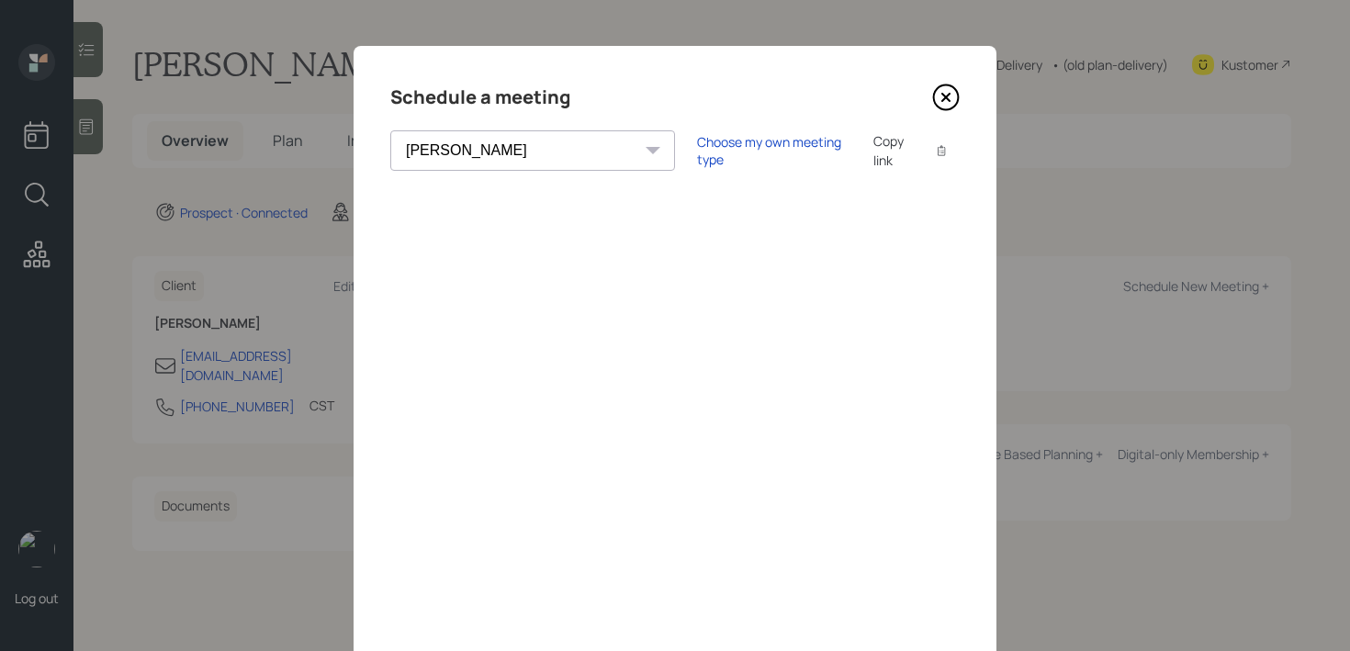
click at [447, 137] on select "[PERSON_NAME] [PERSON_NAME] [PERSON_NAME] [PERSON_NAME] [PERSON_NAME] [PERSON_N…" at bounding box center [532, 150] width 285 height 40
select select "59554aeb-d739-4552-90b9-0d27d70b4bf7"
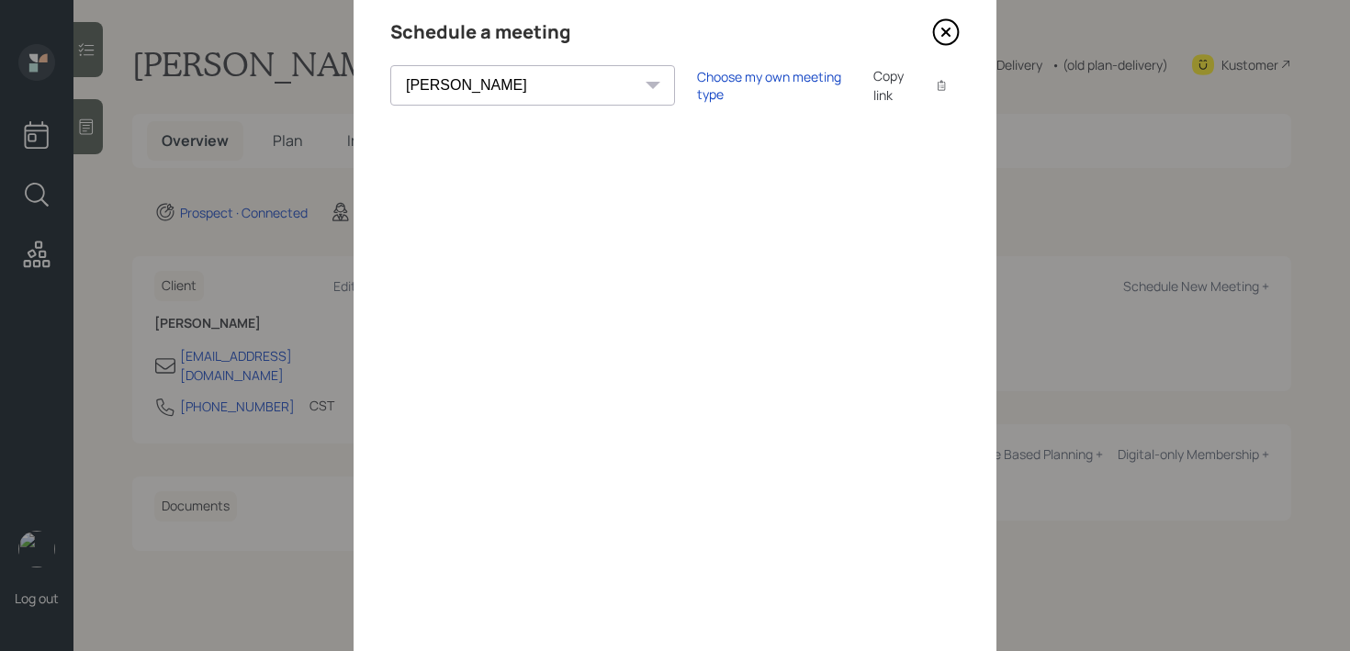
scroll to position [35, 0]
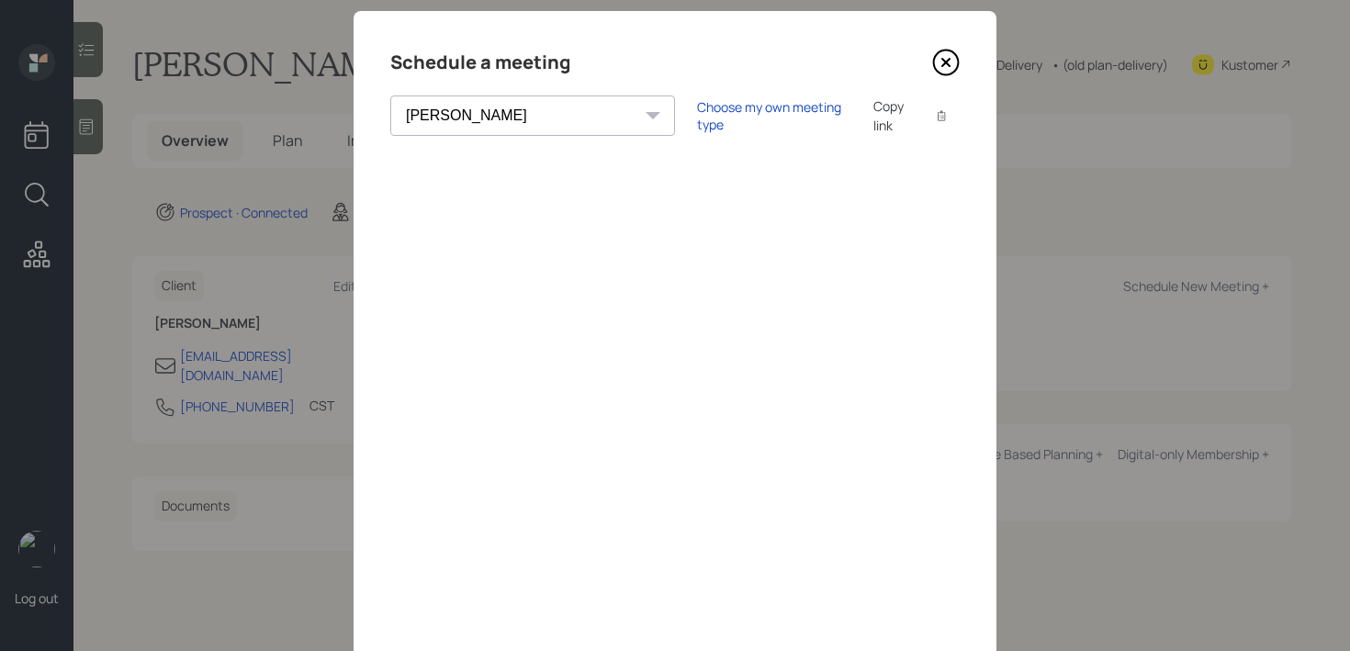
click at [951, 61] on icon at bounding box center [946, 63] width 28 height 28
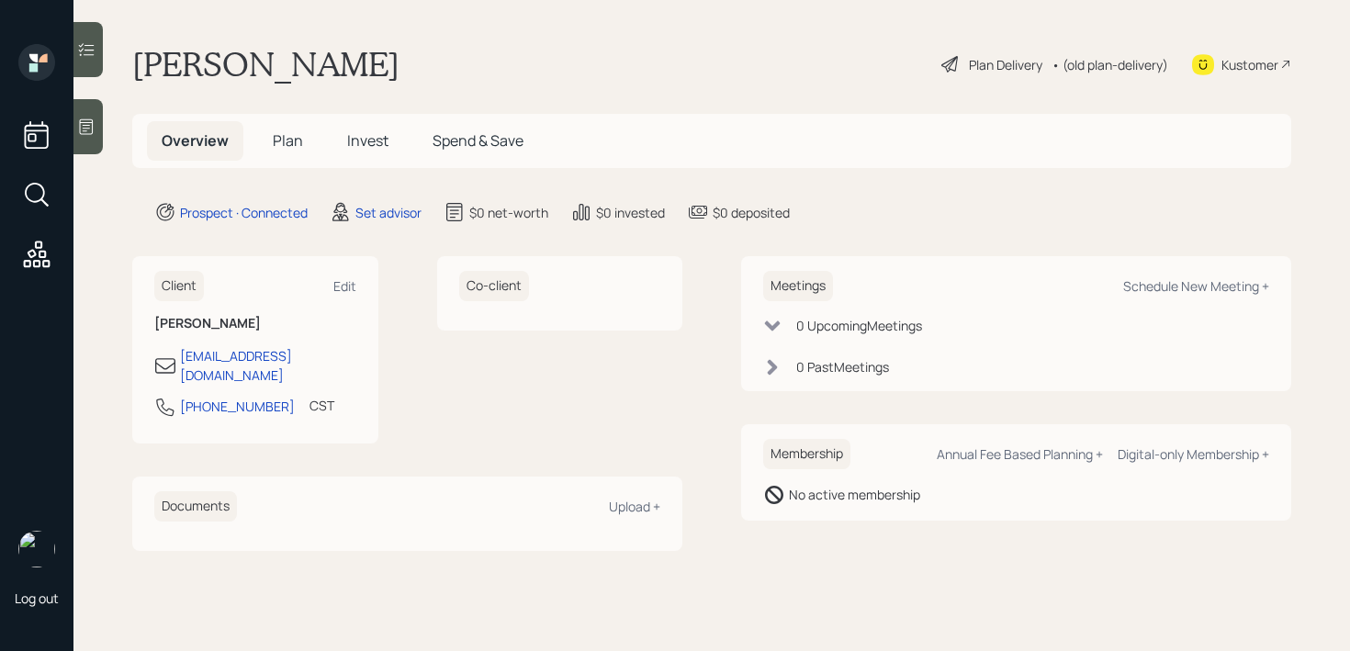
click at [88, 137] on div at bounding box center [87, 126] width 29 height 55
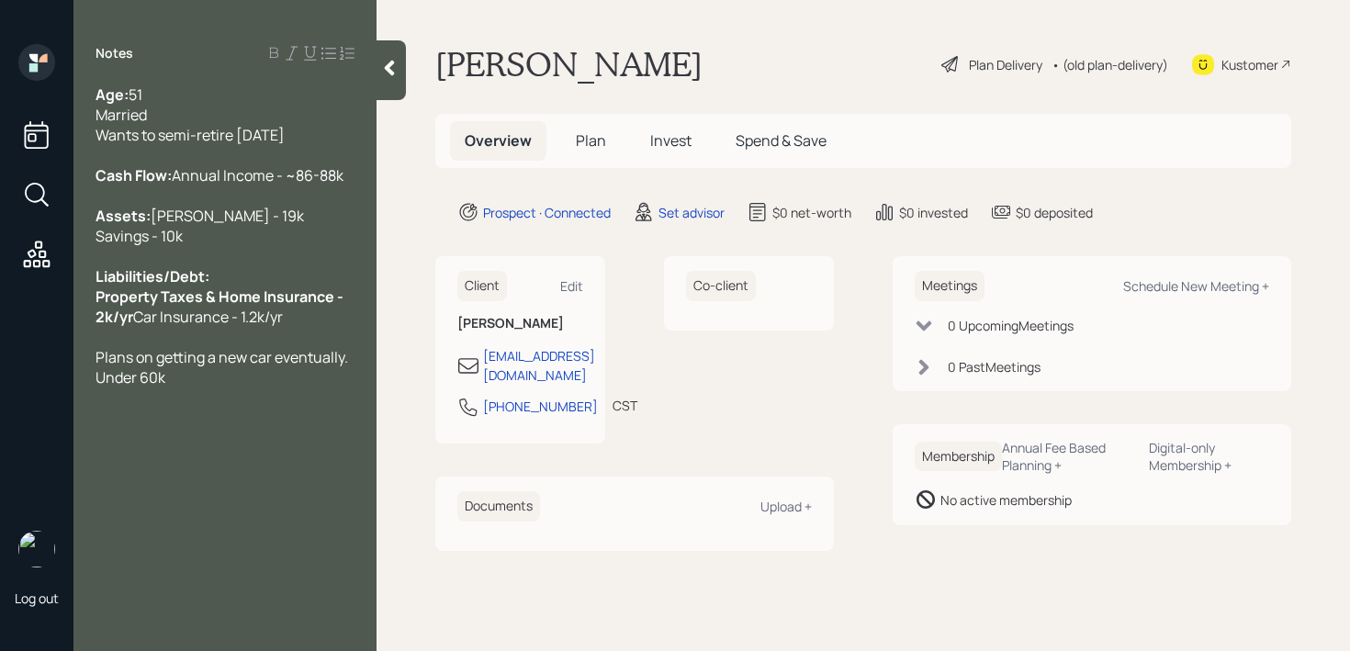
click at [283, 327] on div "Liabilities/Debt: Property Taxes & Home Insurance - 2k/yr Car Insurance - 1.2k/…" at bounding box center [225, 296] width 259 height 61
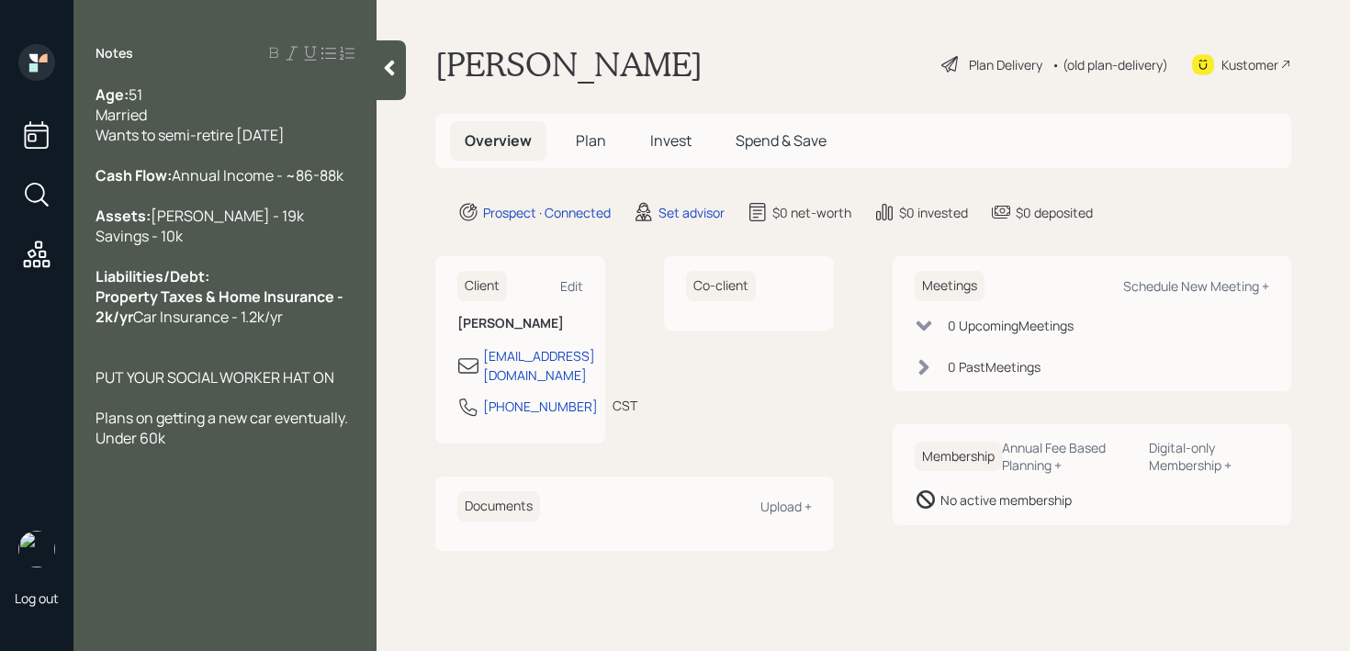
drag, startPoint x: 348, startPoint y: 432, endPoint x: 15, endPoint y: 434, distance: 333.5
click at [15, 434] on div "Log out Notes Age: [DEMOGRAPHIC_DATA] Married Wants to semi-retire [DATE] Cash …" at bounding box center [675, 325] width 1350 height 651
click at [324, 388] on span "PUT YOUR SOCIAL WORKER HAT ON" at bounding box center [221, 377] width 251 height 20
click at [344, 388] on span "PUT YOUR SOCIAL WORKER HAT ON" at bounding box center [221, 377] width 251 height 20
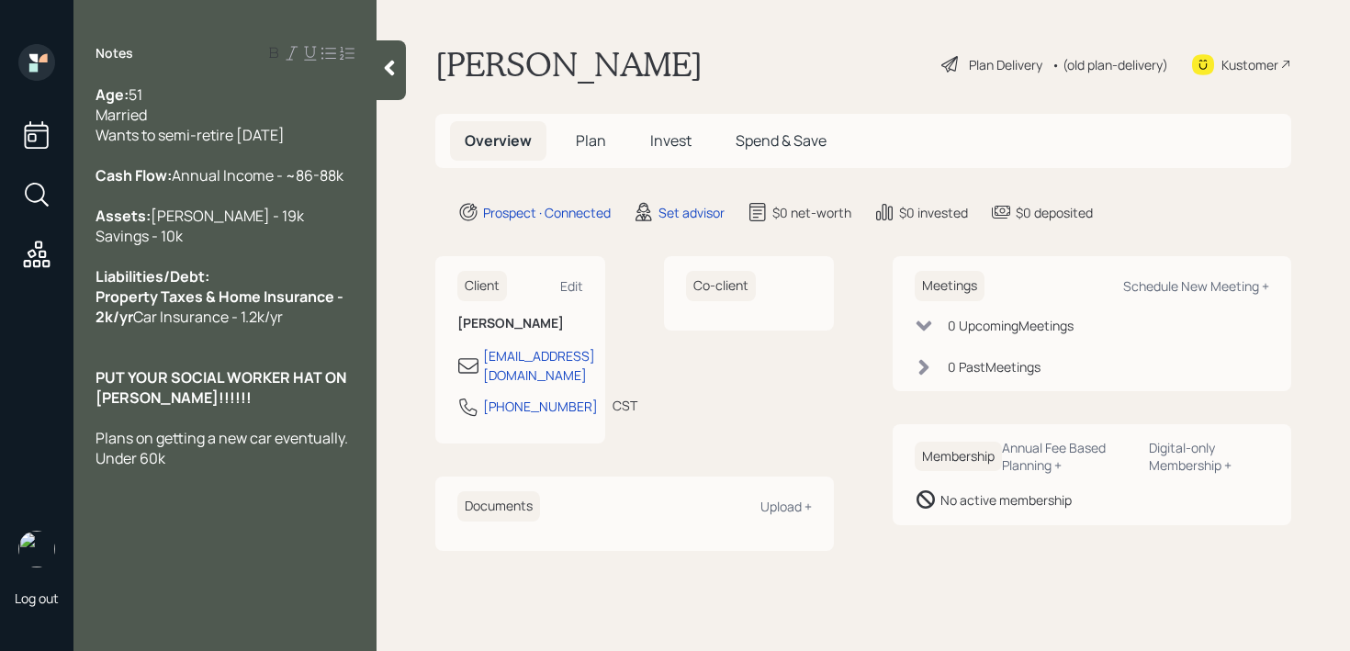
click at [288, 529] on div "Notes Age: [DEMOGRAPHIC_DATA] Married Wants to semi-retire [DATE] Cash Flow: An…" at bounding box center [224, 336] width 303 height 585
drag, startPoint x: 254, startPoint y: 523, endPoint x: 84, endPoint y: 496, distance: 172.0
click at [84, 469] on div "Age: [DEMOGRAPHIC_DATA] Married Wants to semi-retire [DATE] Cash Flow: Annual I…" at bounding box center [224, 277] width 303 height 384
click at [231, 246] on div "Assets: [PERSON_NAME] - 19k Savings - 10k" at bounding box center [225, 226] width 259 height 40
click at [217, 469] on div "Booked since we mentioned anyone with an IRA" at bounding box center [225, 448] width 259 height 40
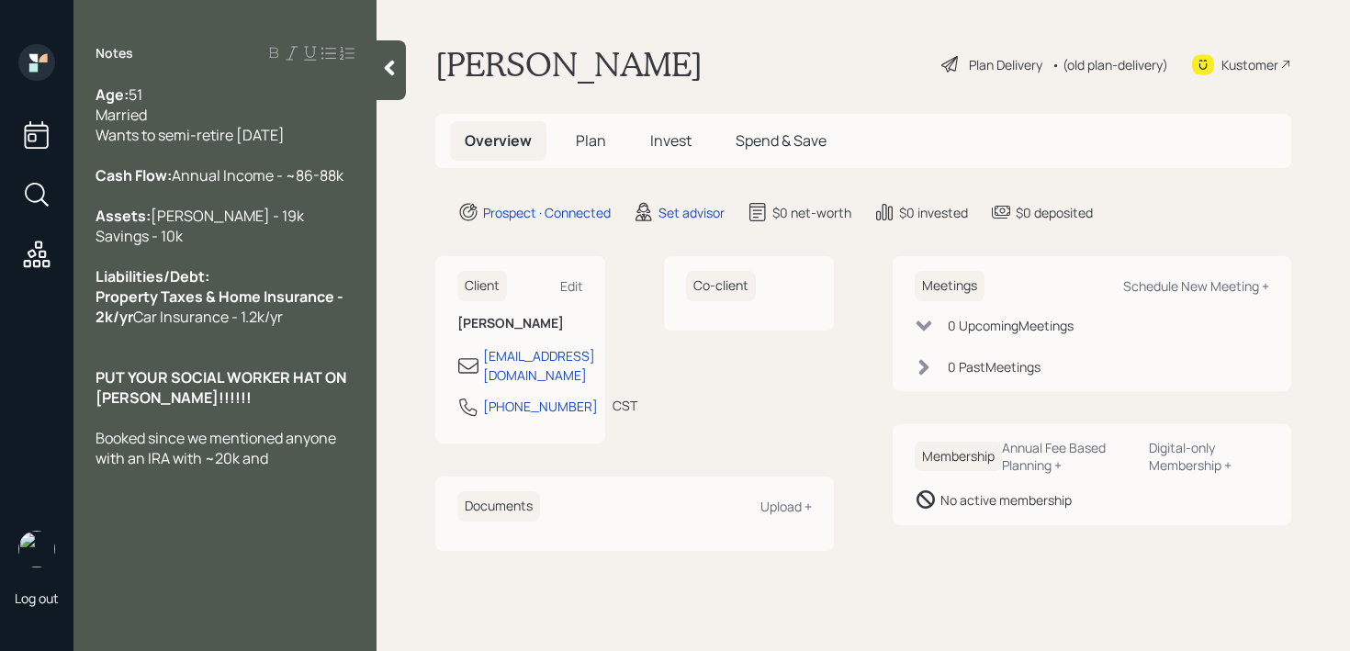
click at [281, 469] on div "Booked since we mentioned anyone with an IRA with ~20k and" at bounding box center [225, 448] width 259 height 40
click at [264, 243] on div "Assets: [PERSON_NAME] - 19k Savings - 10k" at bounding box center [225, 226] width 259 height 40
click at [265, 246] on div "Assets: [PERSON_NAME] - 19k Savings - 10k" at bounding box center [225, 226] width 259 height 40
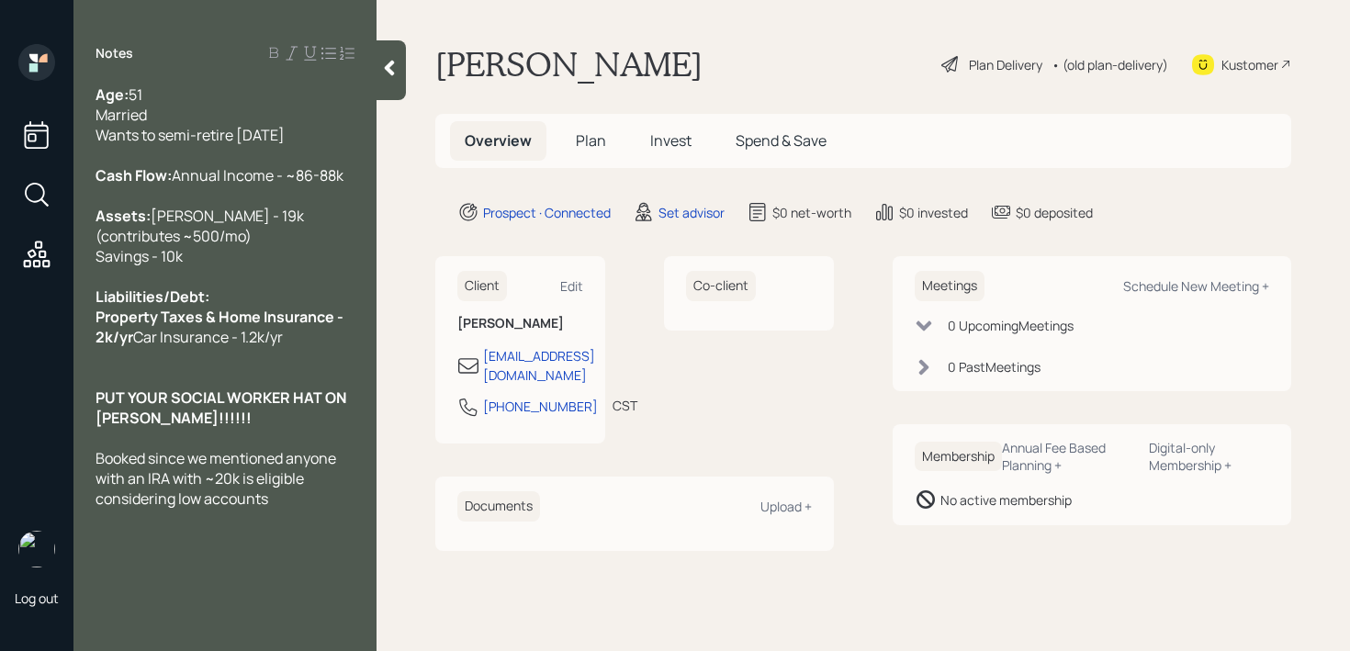
click at [307, 254] on span "[PERSON_NAME] - 19k (contributes ~500/mo) Savings - 10k" at bounding box center [201, 236] width 211 height 61
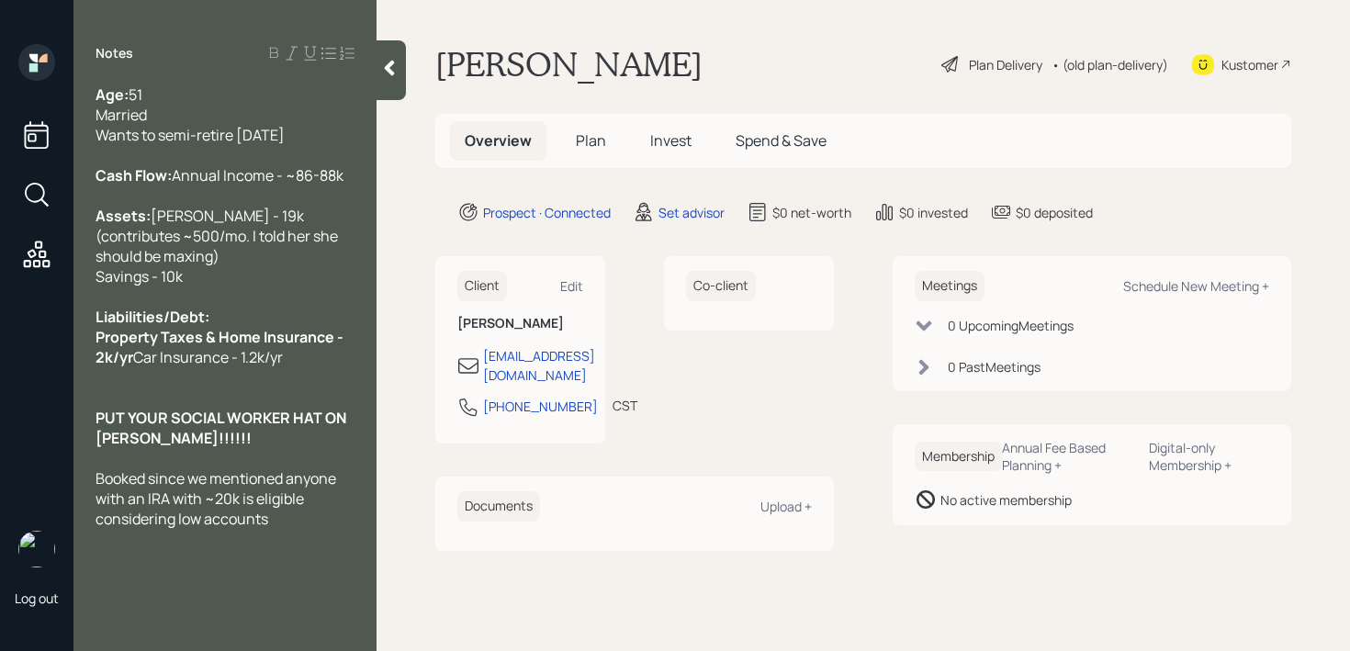
click at [309, 256] on span "[PERSON_NAME] - 19k (contributes ~500/mo. I told her she should be maxing) Savi…" at bounding box center [218, 246] width 245 height 81
click at [299, 274] on span "[PERSON_NAME] - 19k (contributes ~250/mo. I told her she should be maxing) Savi…" at bounding box center [218, 246] width 244 height 81
click at [294, 529] on div "Booked since we mentioned anyone with an IRA with ~20k is eligible considering …" at bounding box center [225, 499] width 259 height 61
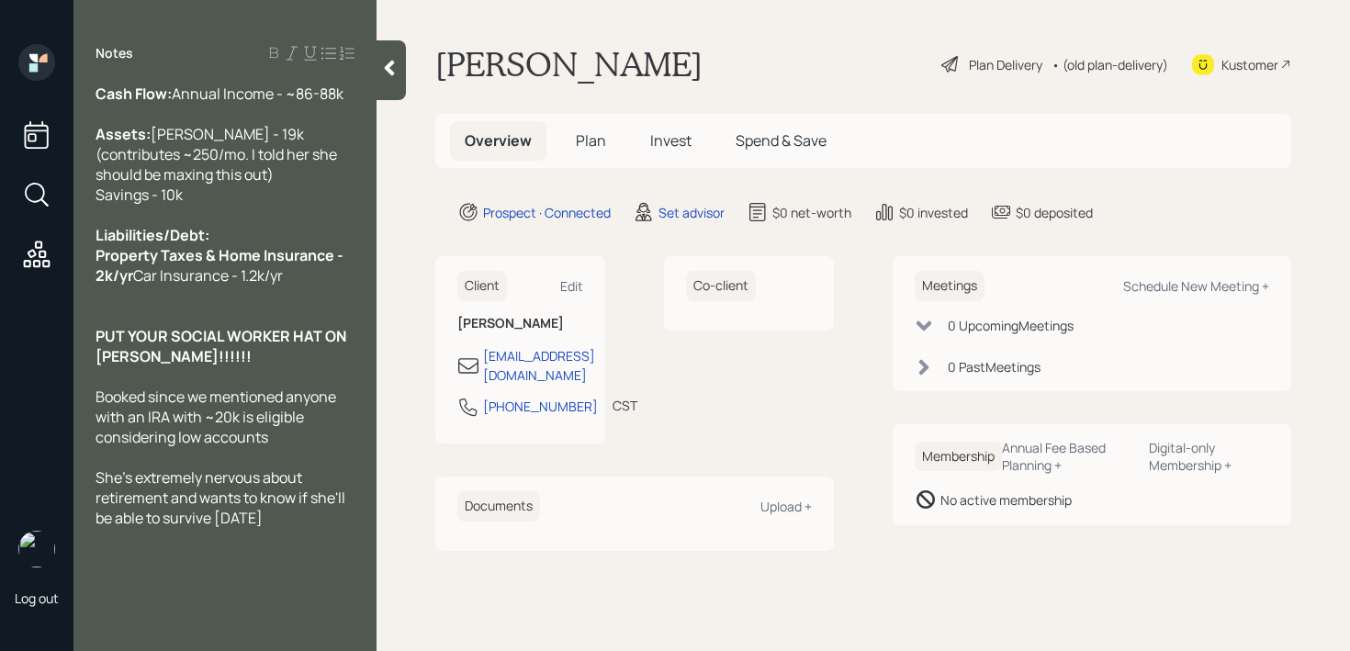
scroll to position [111, 0]
click at [309, 548] on div at bounding box center [225, 538] width 259 height 20
click at [322, 528] on div "She's extremely nervous about retirement and wants to know if she'll be able to…" at bounding box center [225, 498] width 259 height 61
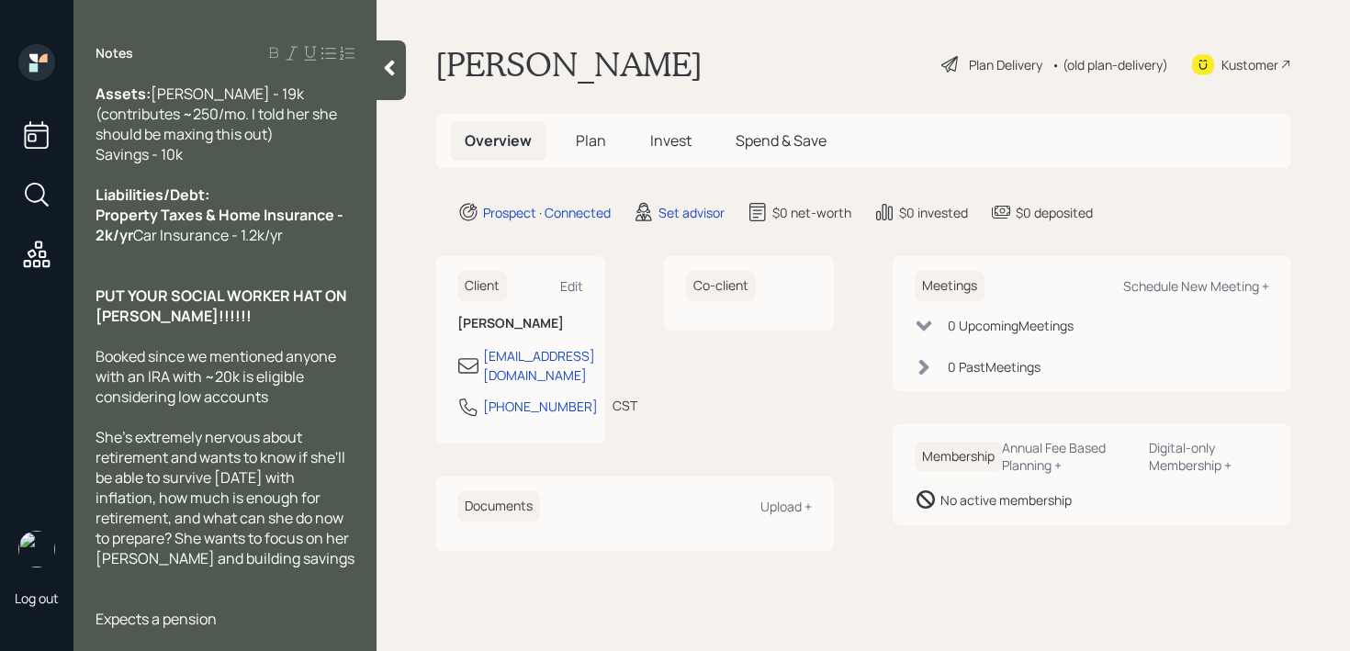
scroll to position [222, 0]
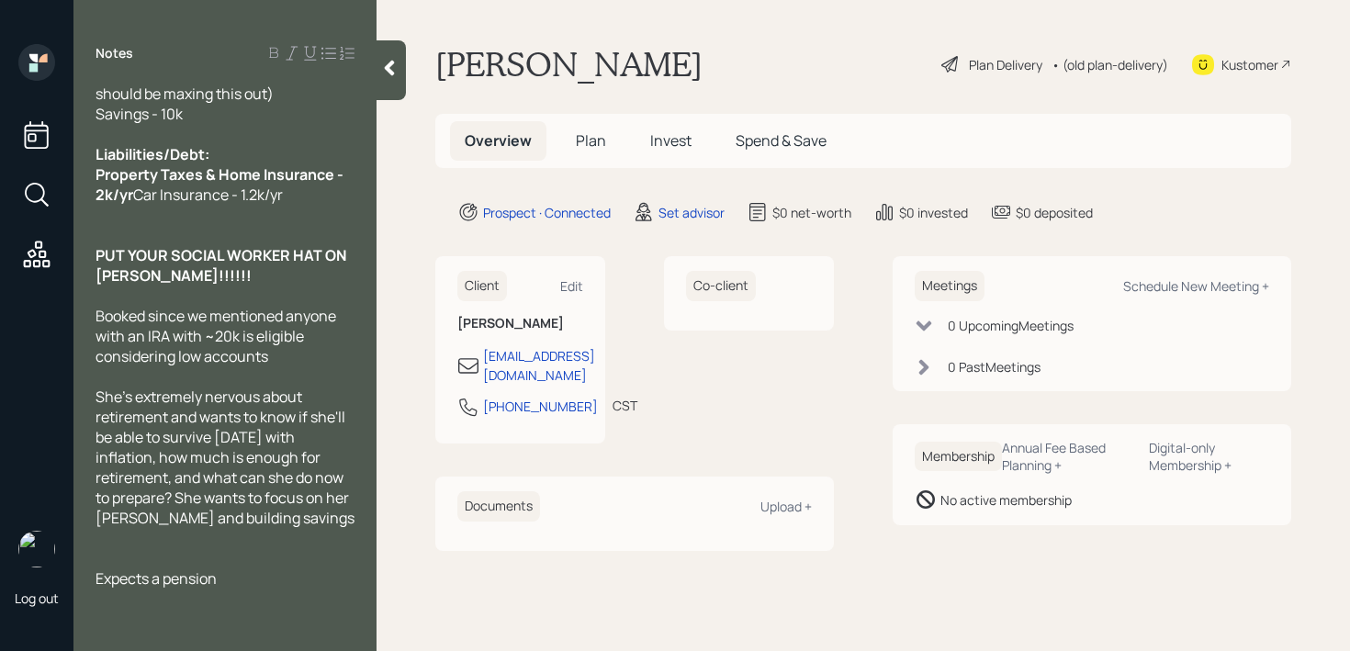
click at [309, 582] on div "Expects a pension" at bounding box center [225, 579] width 259 height 20
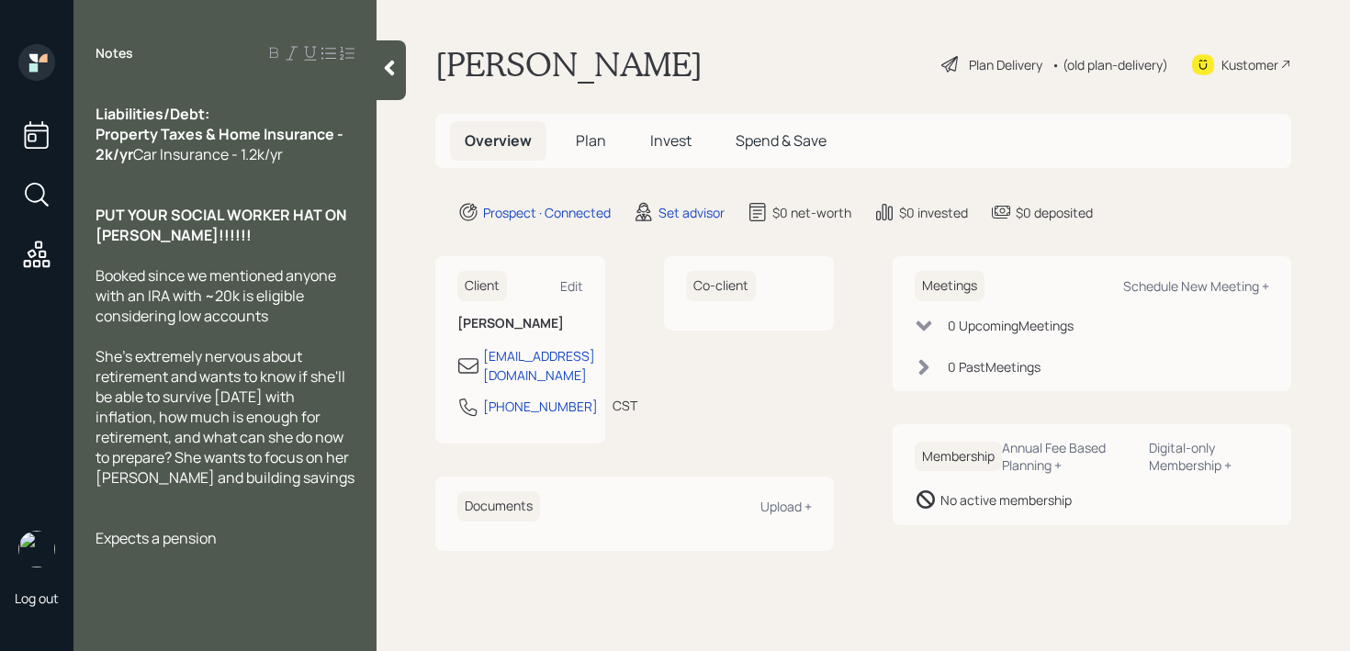
scroll to position [232, 0]
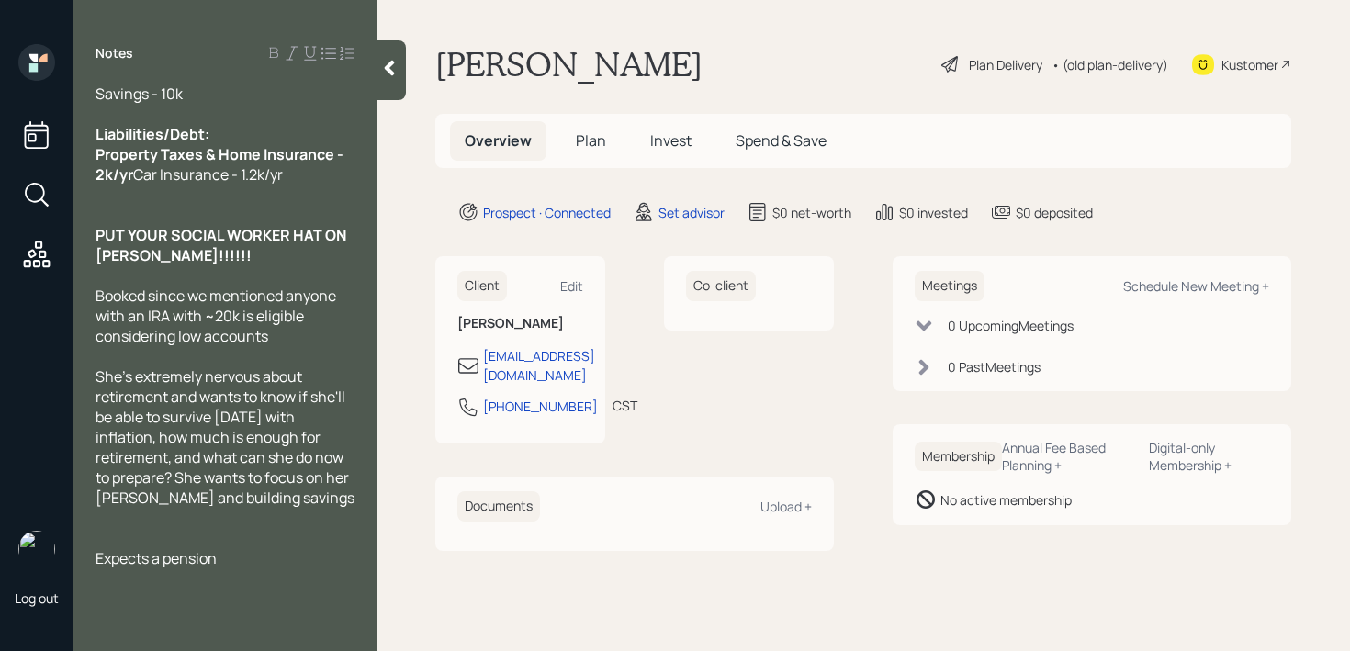
click at [298, 503] on div "She's extremely nervous about retirement and wants to know if she'll be able to…" at bounding box center [225, 437] width 259 height 141
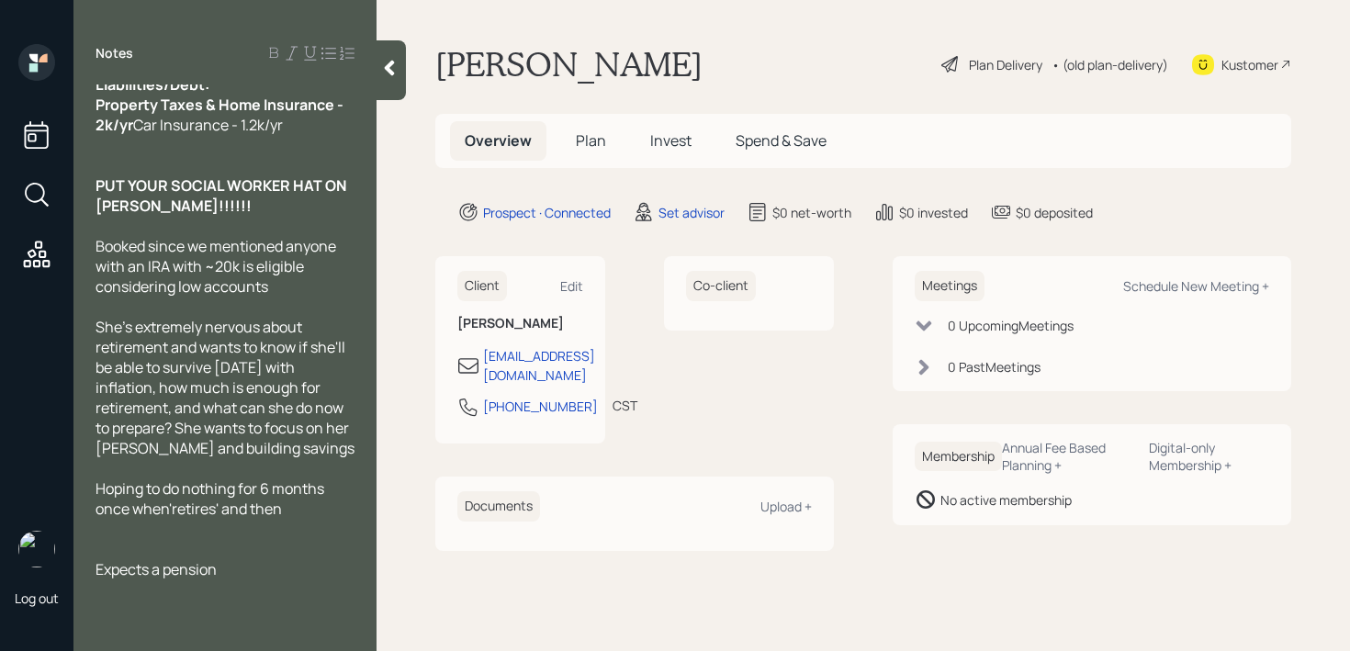
click at [165, 519] on span "Hoping to do nothing for 6 months once when'retires' and then" at bounding box center [212, 499] width 232 height 40
click at [319, 519] on div "Hoping to do nothing for 6 months once when 'retires' and then" at bounding box center [225, 499] width 259 height 40
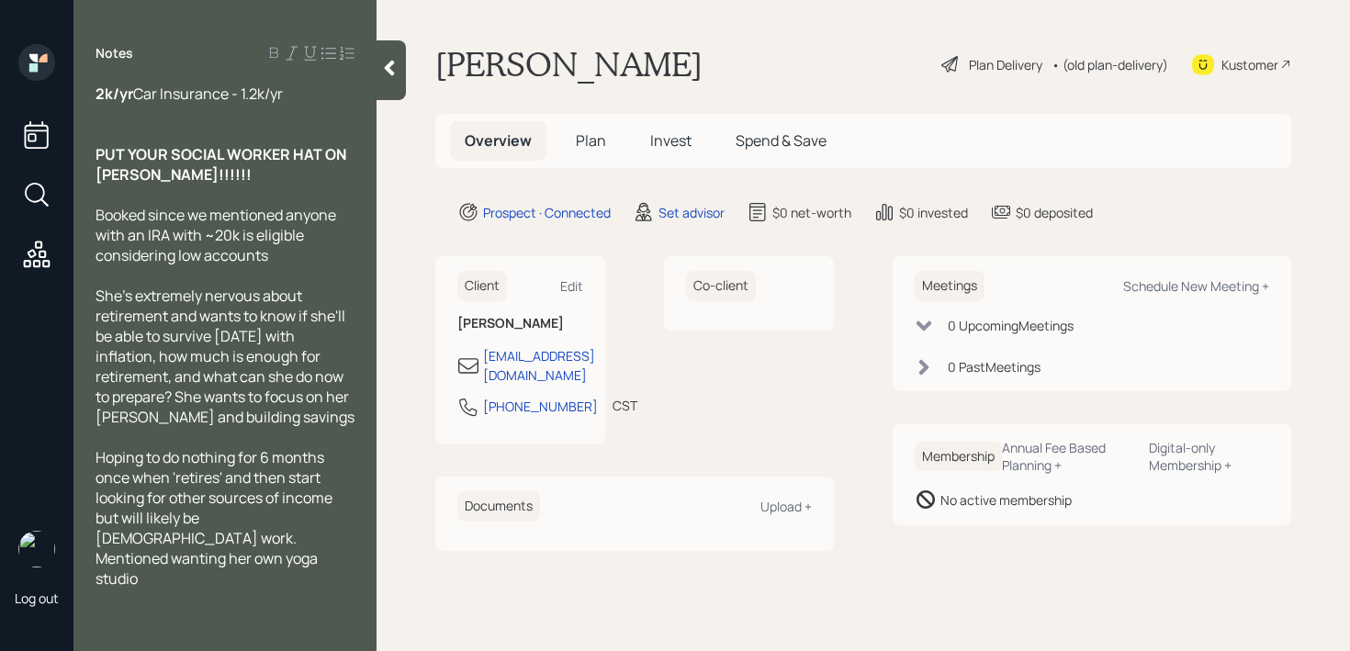
scroll to position [384, 0]
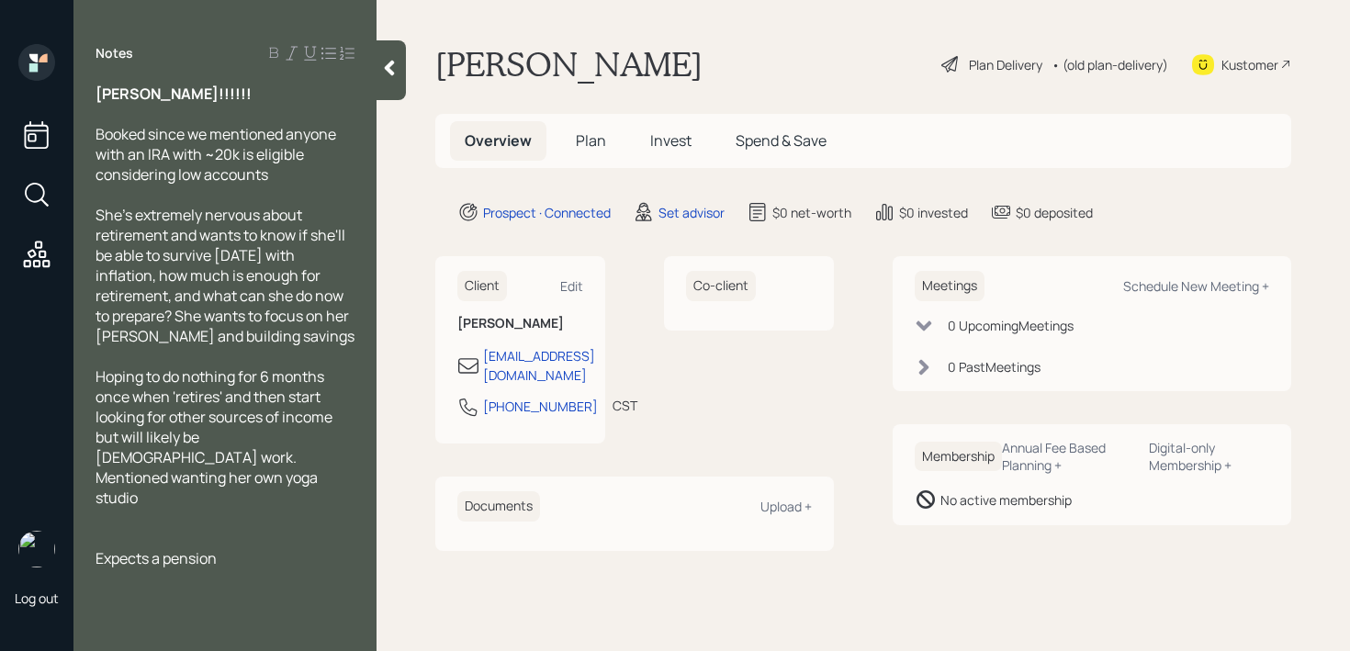
click at [220, 535] on div at bounding box center [225, 538] width 259 height 20
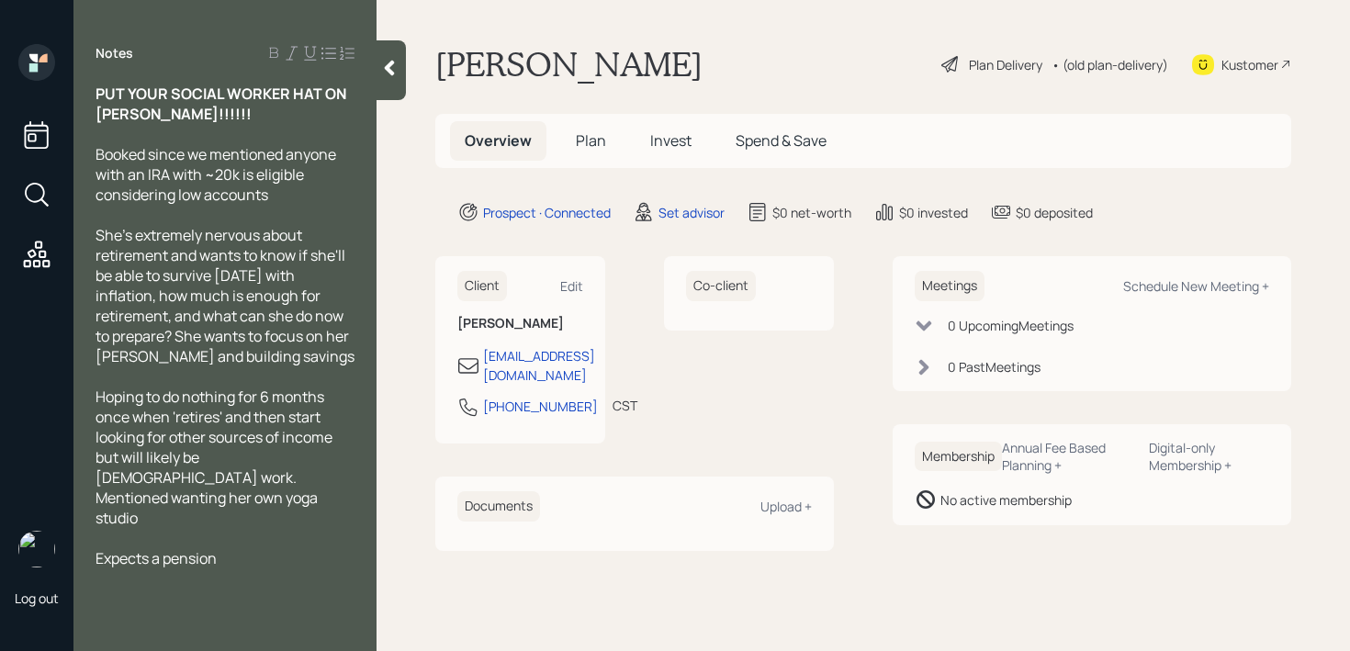
scroll to position [0, 0]
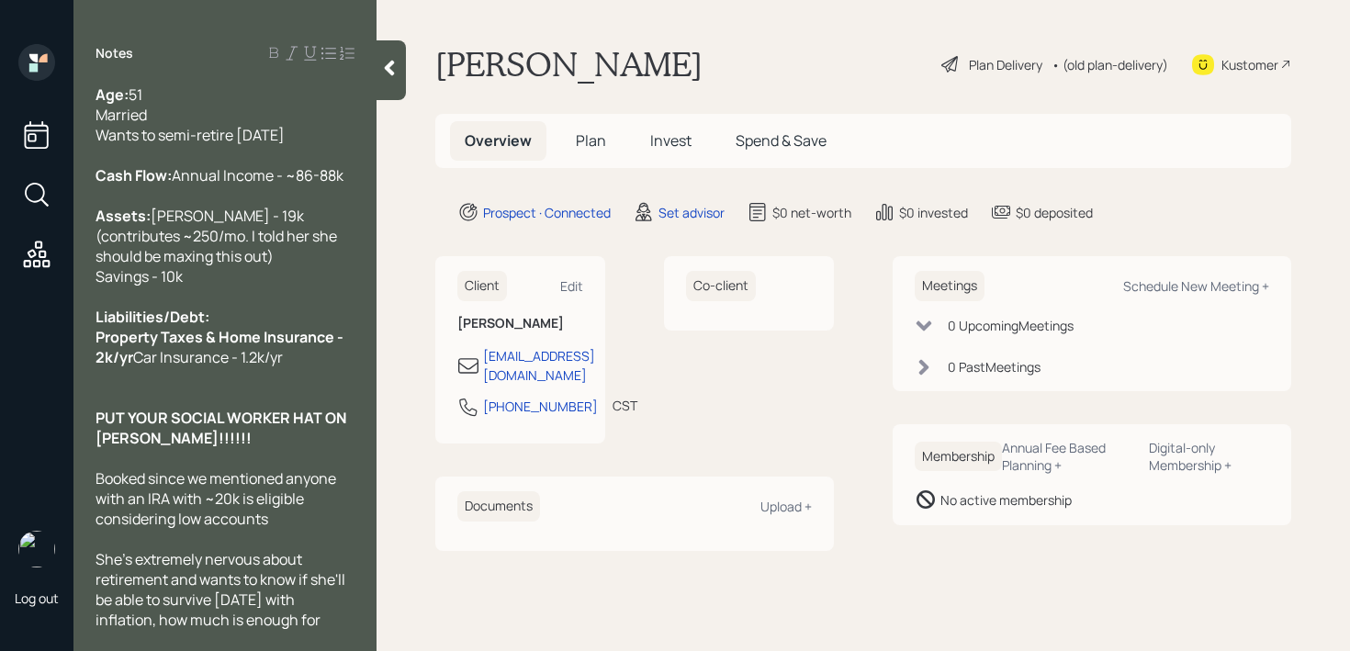
click at [187, 408] on div at bounding box center [225, 398] width 259 height 20
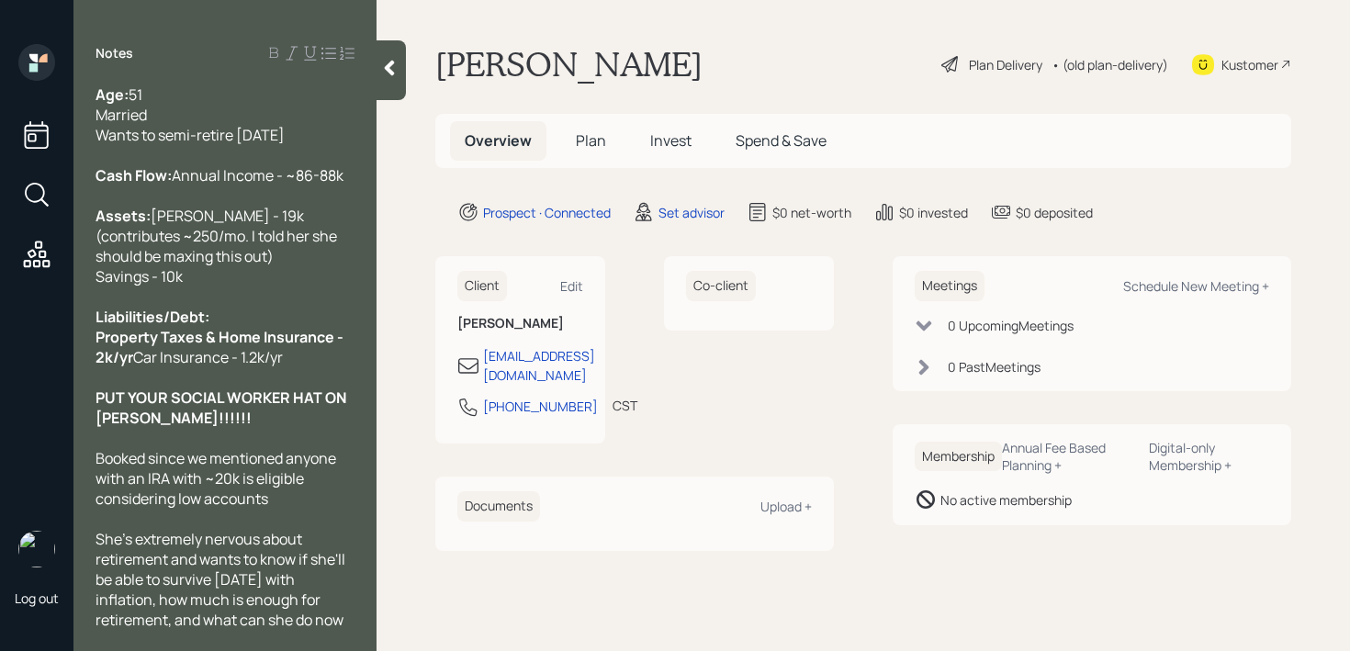
click at [232, 307] on div at bounding box center [225, 297] width 259 height 20
click at [392, 92] on div at bounding box center [391, 70] width 29 height 60
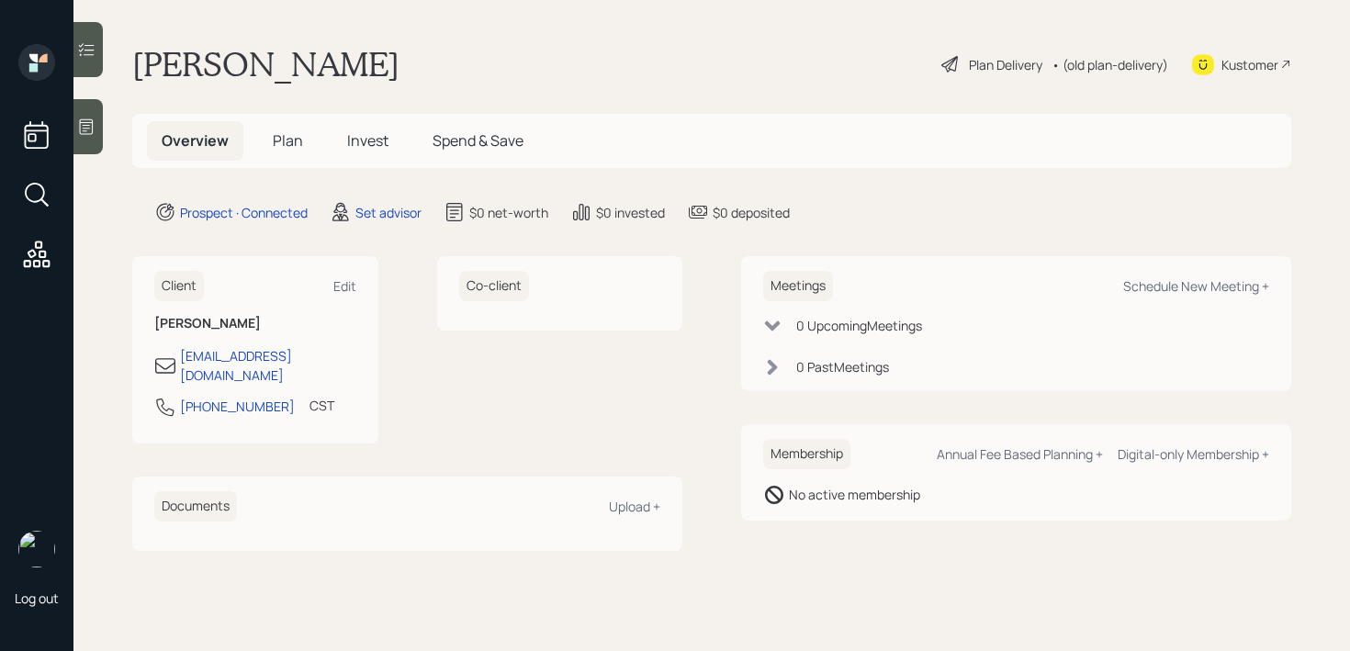
click at [85, 119] on icon at bounding box center [87, 127] width 14 height 16
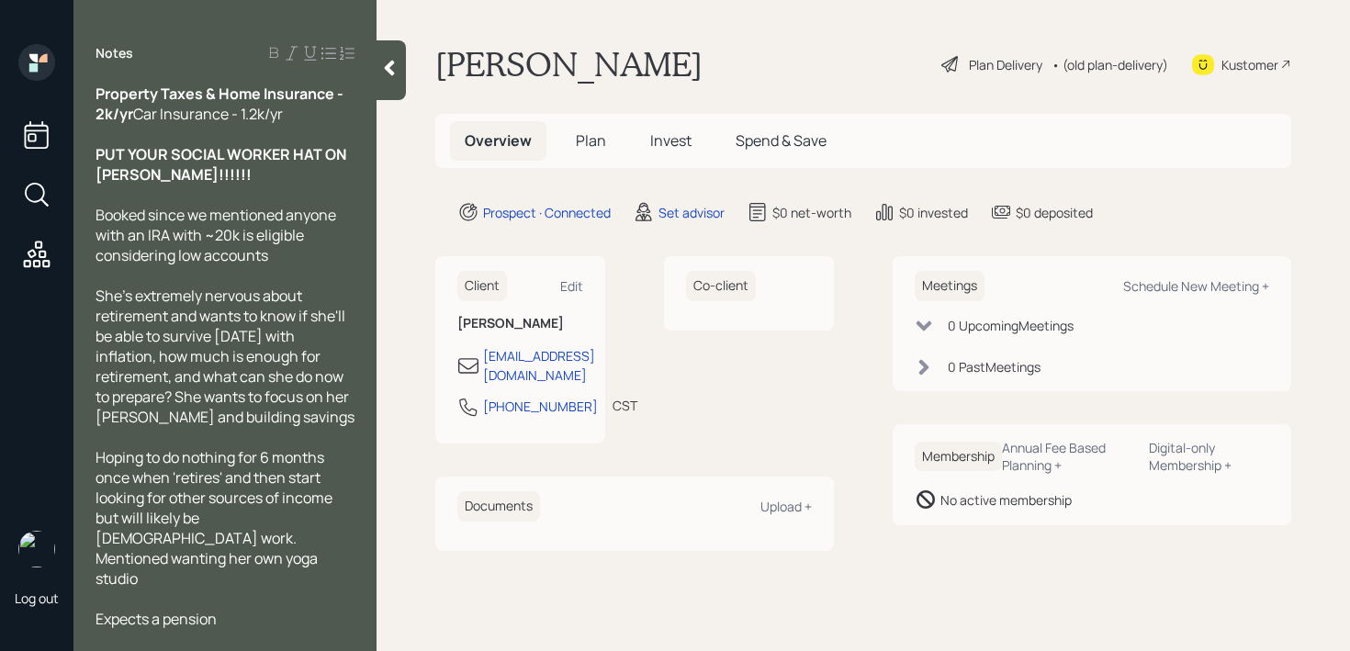
scroll to position [250, 0]
click at [200, 185] on div "PUT YOUR SOCIAL WORKER HAT ON [PERSON_NAME]!!!!!!" at bounding box center [225, 164] width 259 height 40
click at [385, 95] on div at bounding box center [391, 70] width 29 height 60
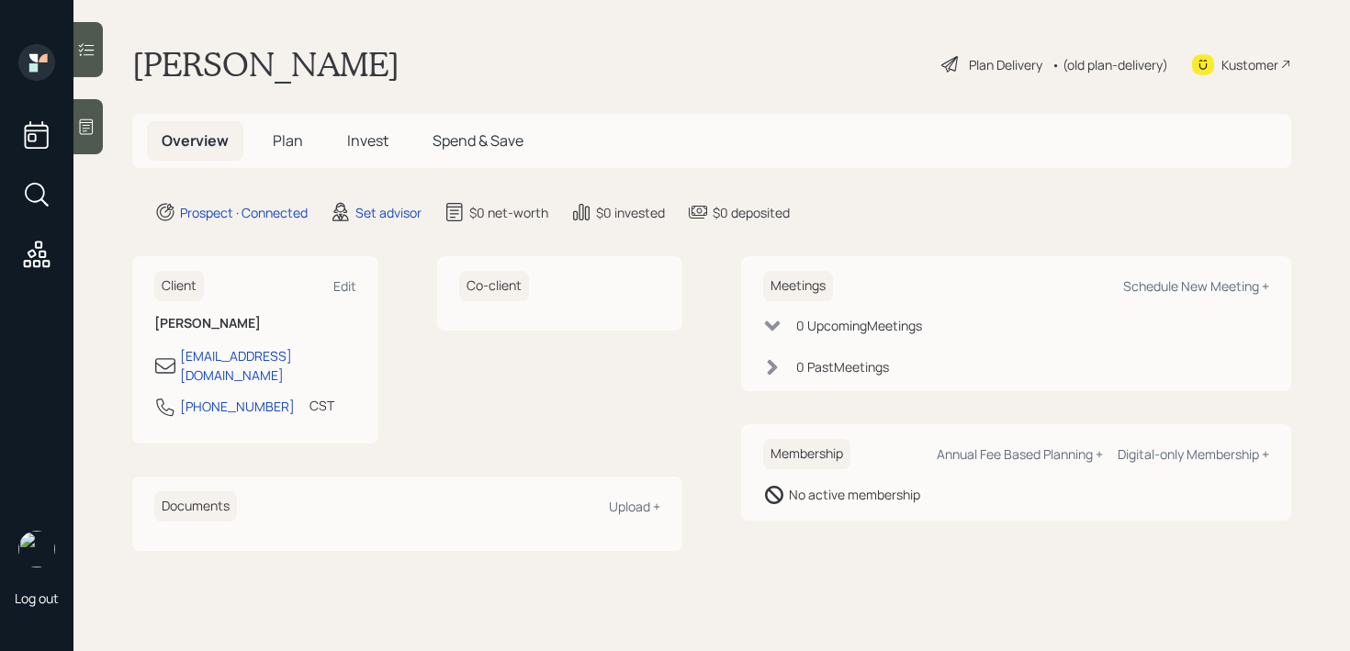
click at [558, 68] on div "[PERSON_NAME] Plan Delivery • (old plan-delivery) Kustomer" at bounding box center [711, 64] width 1159 height 40
